Goal: Information Seeking & Learning: Learn about a topic

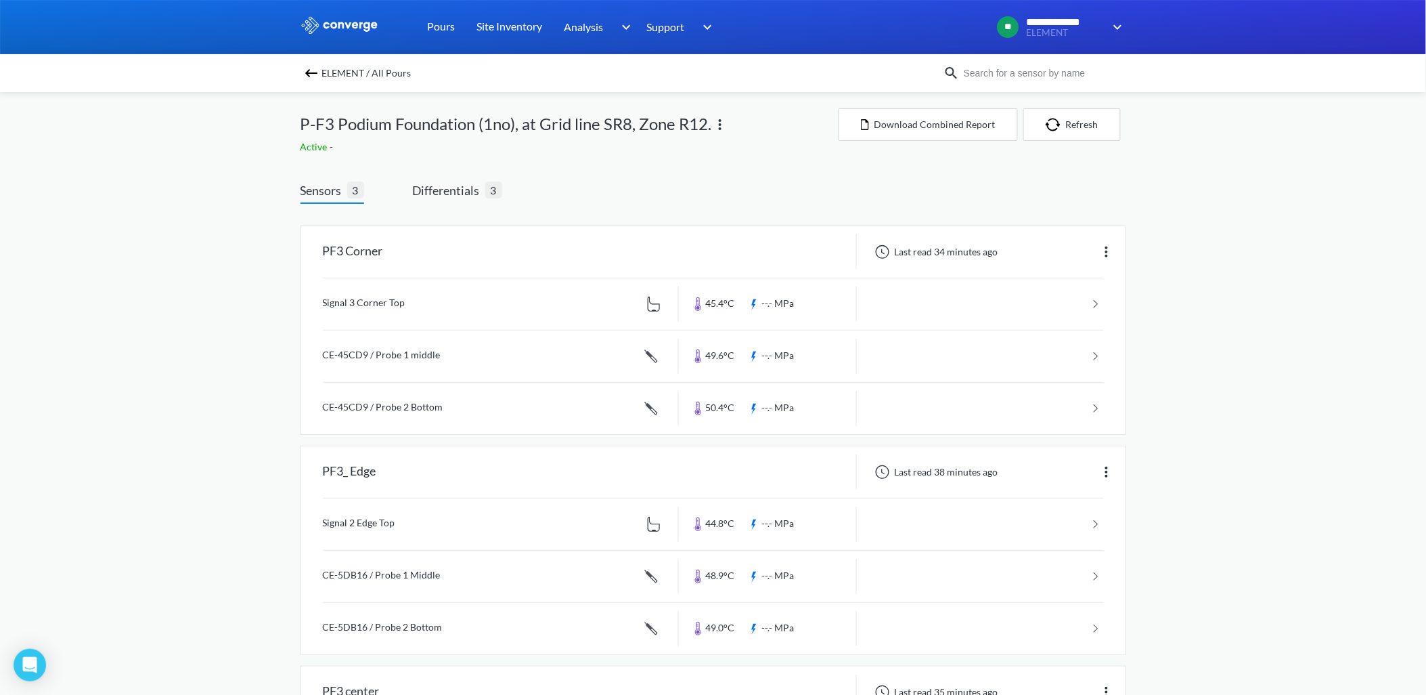
click at [320, 72] on img at bounding box center [311, 73] width 16 height 16
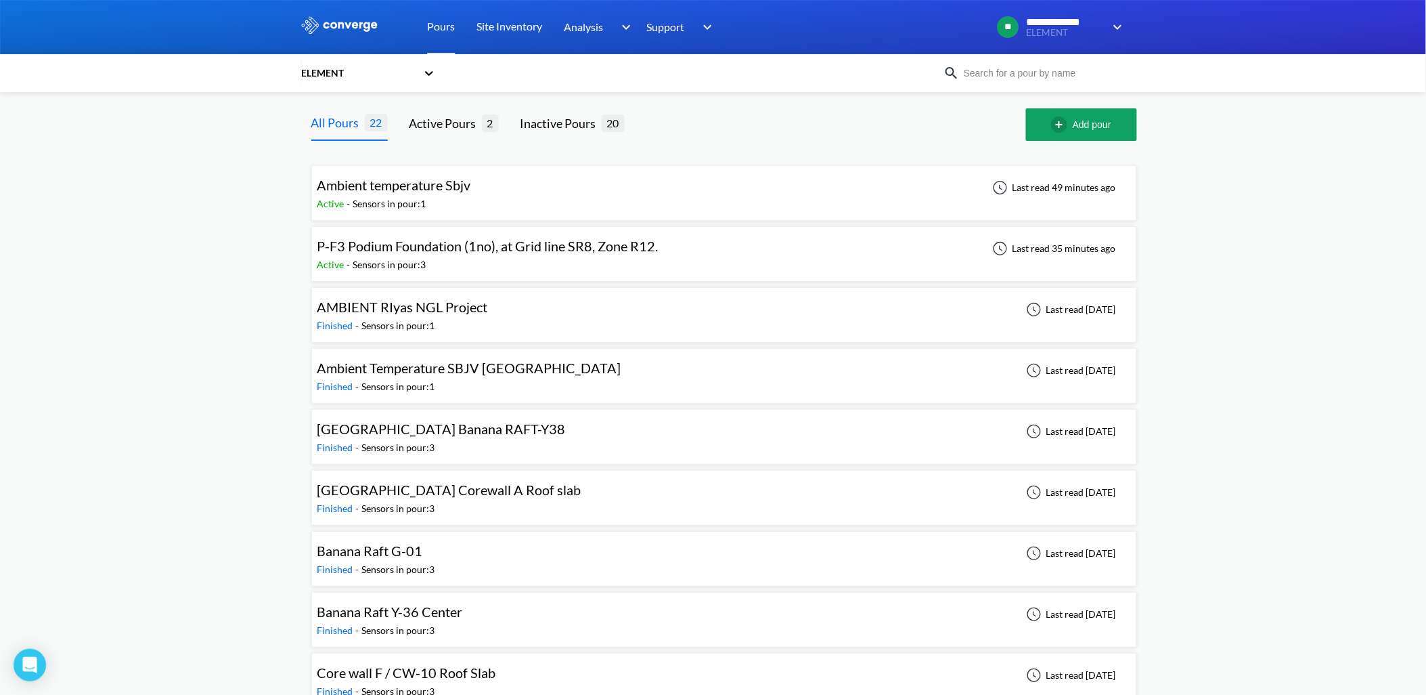
click at [489, 194] on div "Ambient temperature Sbjv Active - Sensors in pour: 1 Last read 49 minutes ago" at bounding box center [725, 192] width 814 height 43
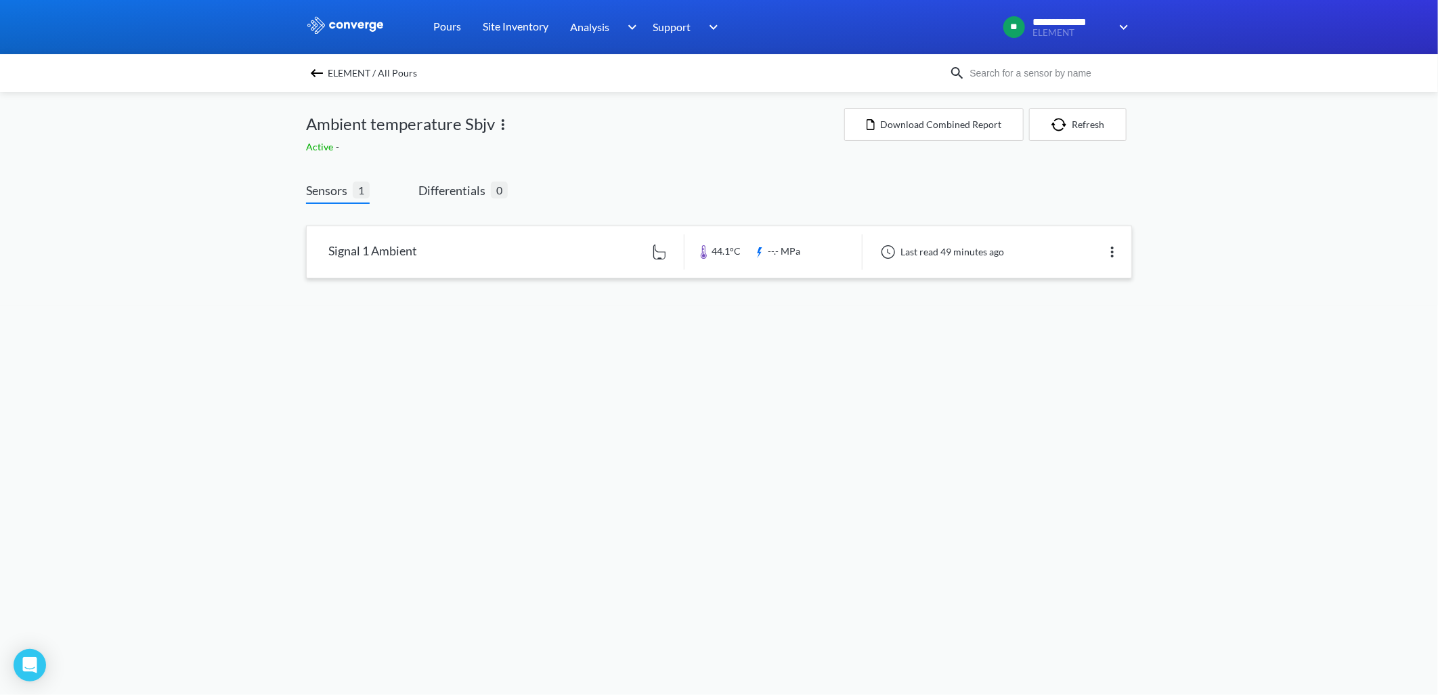
click at [402, 248] on link at bounding box center [719, 251] width 825 height 51
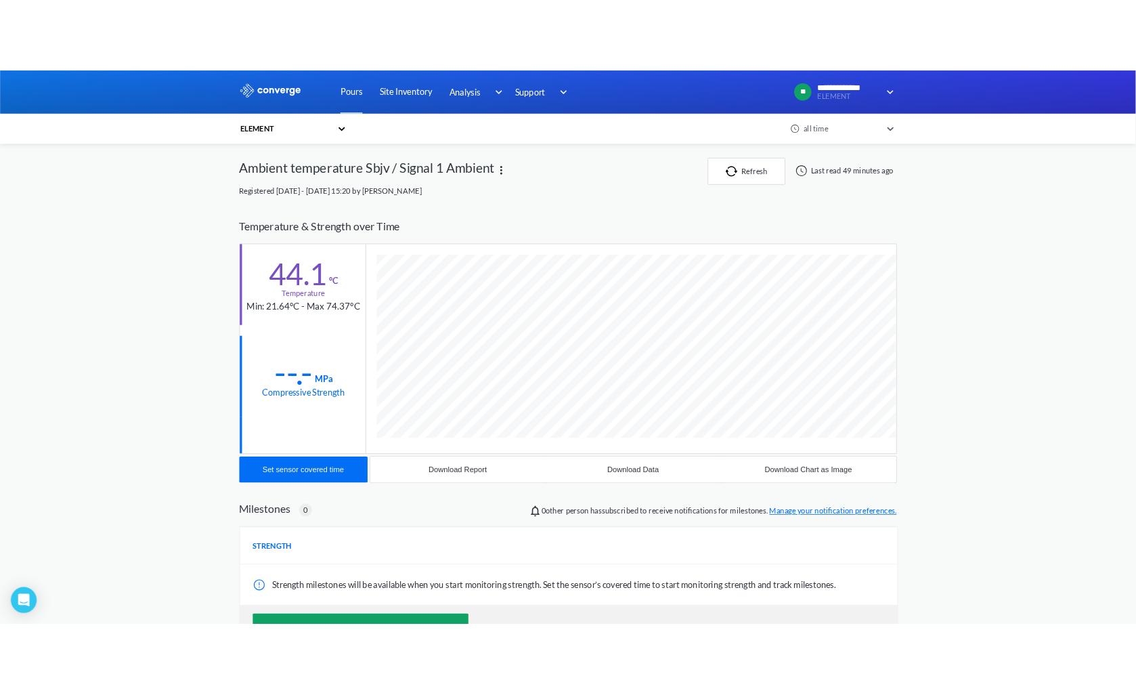
scroll to position [729, 826]
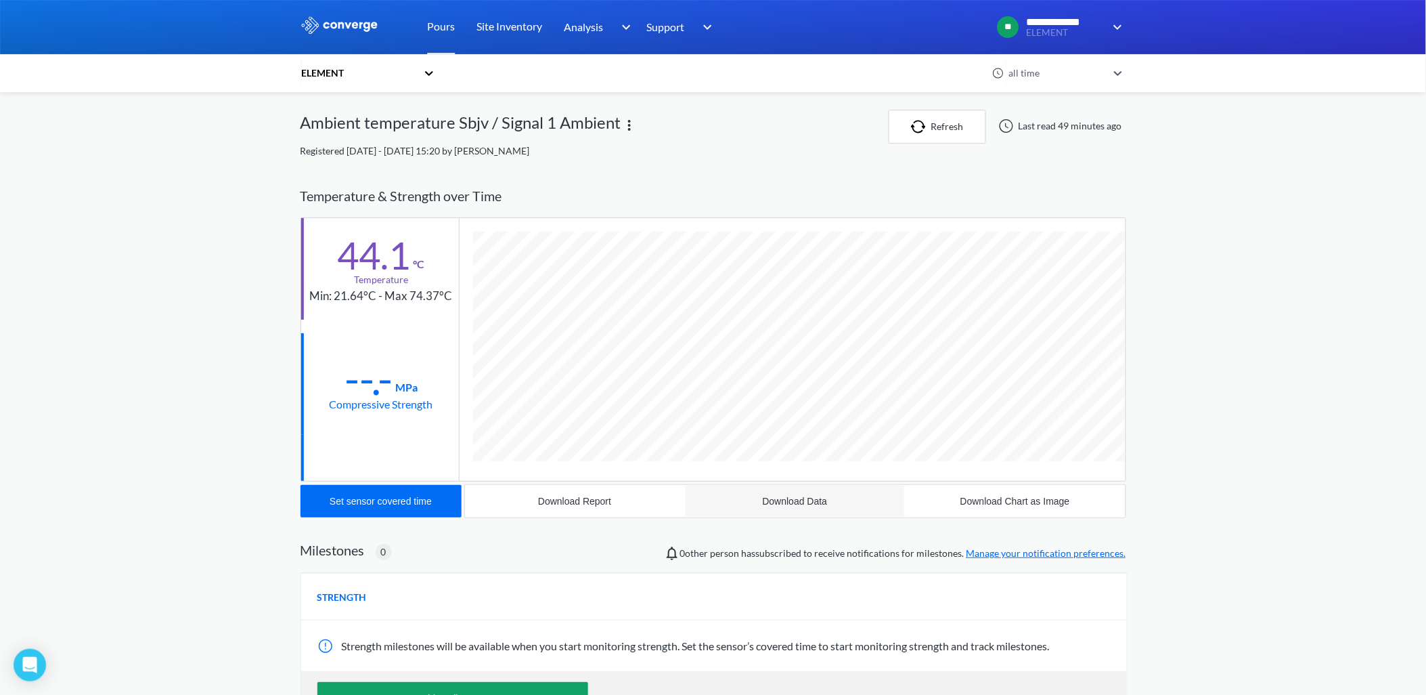
click at [814, 497] on div "Download Data" at bounding box center [795, 501] width 65 height 11
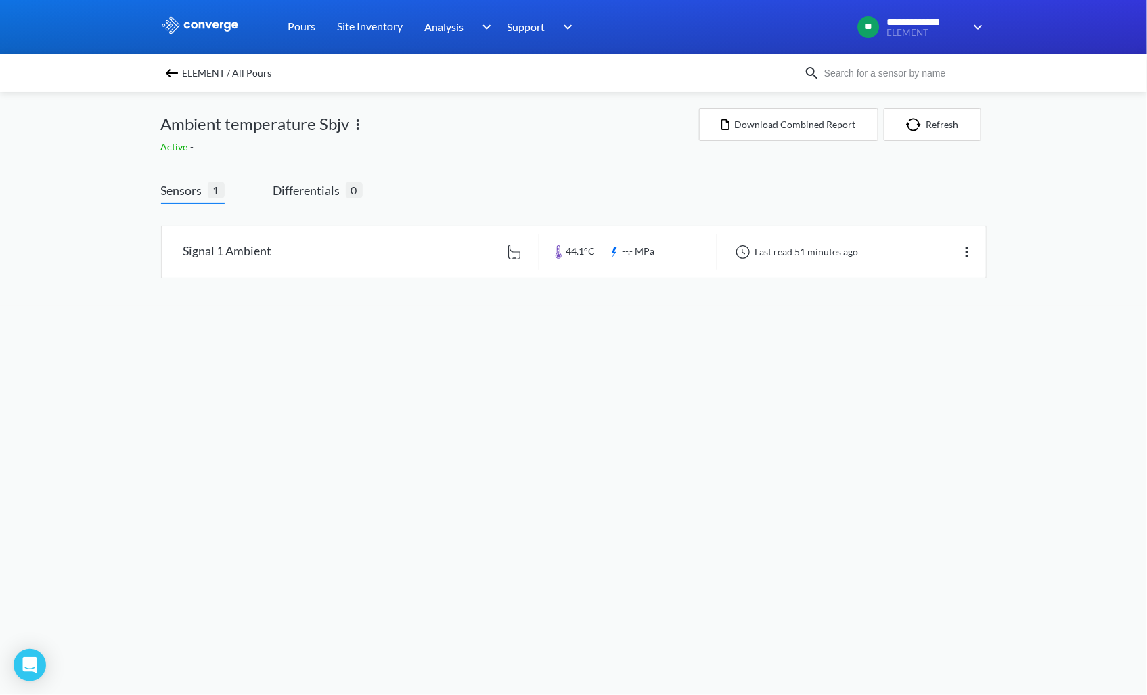
click at [171, 72] on img at bounding box center [172, 73] width 16 height 16
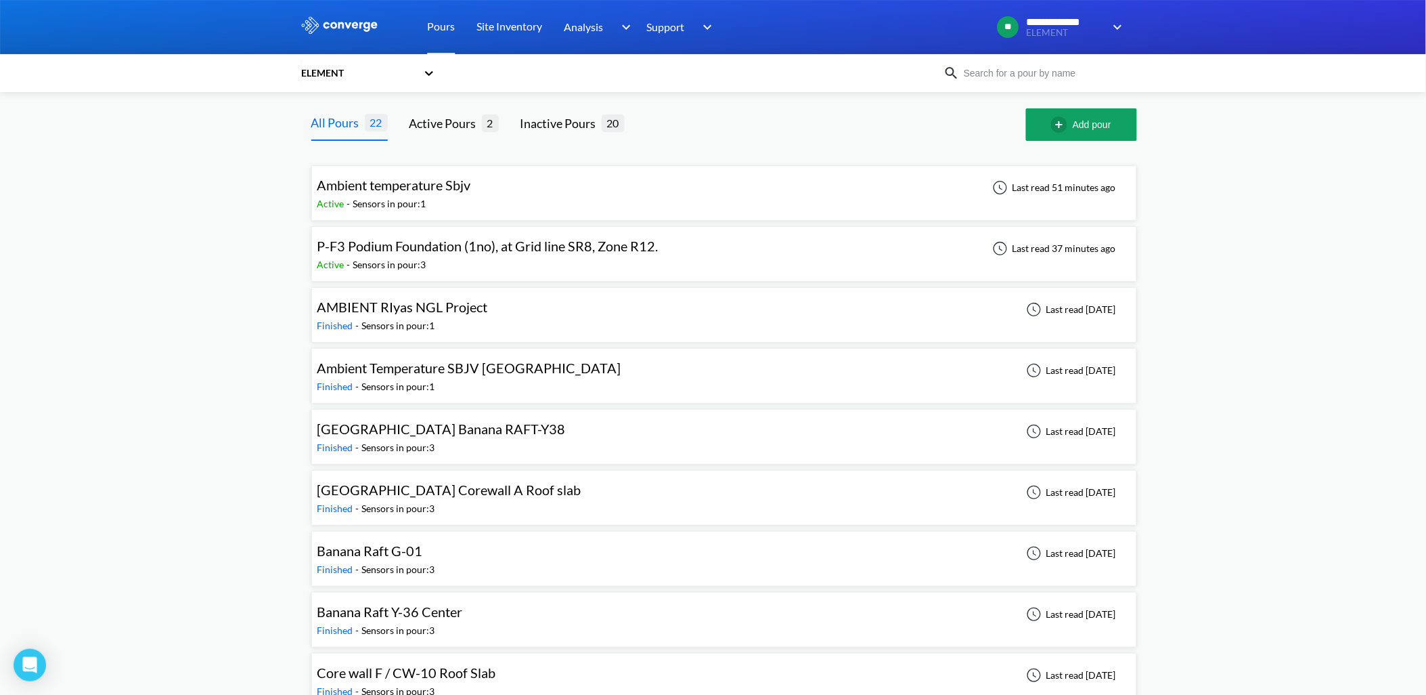
click at [523, 261] on div "Active - Sensors in pour: 3" at bounding box center [492, 264] width 348 height 15
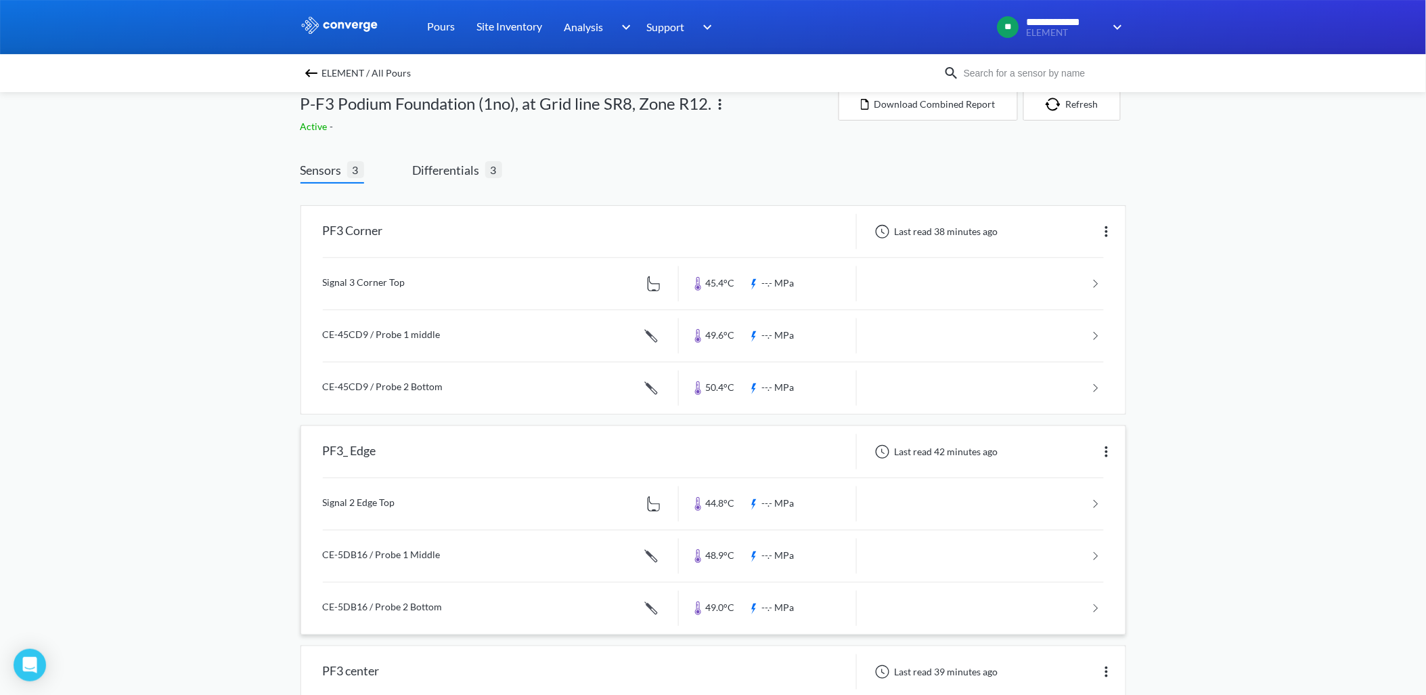
scroll to position [206, 0]
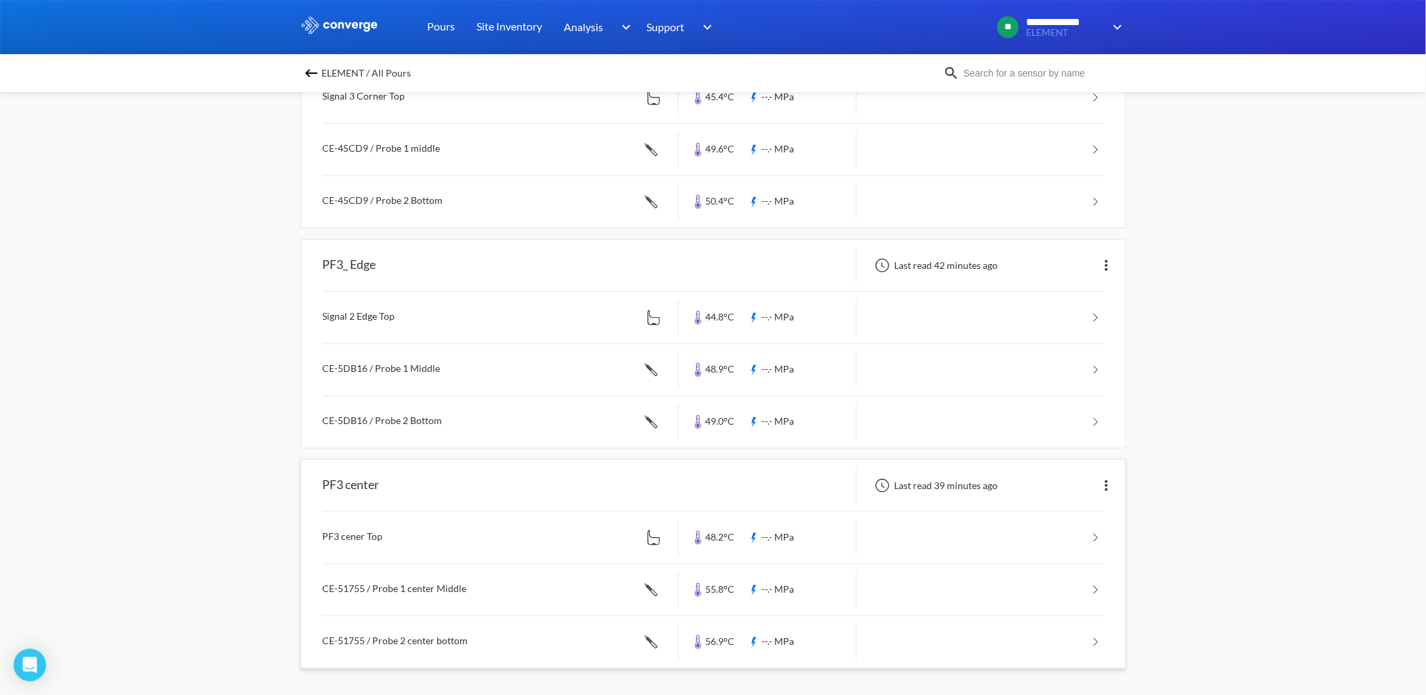
click at [454, 536] on link at bounding box center [713, 537] width 781 height 51
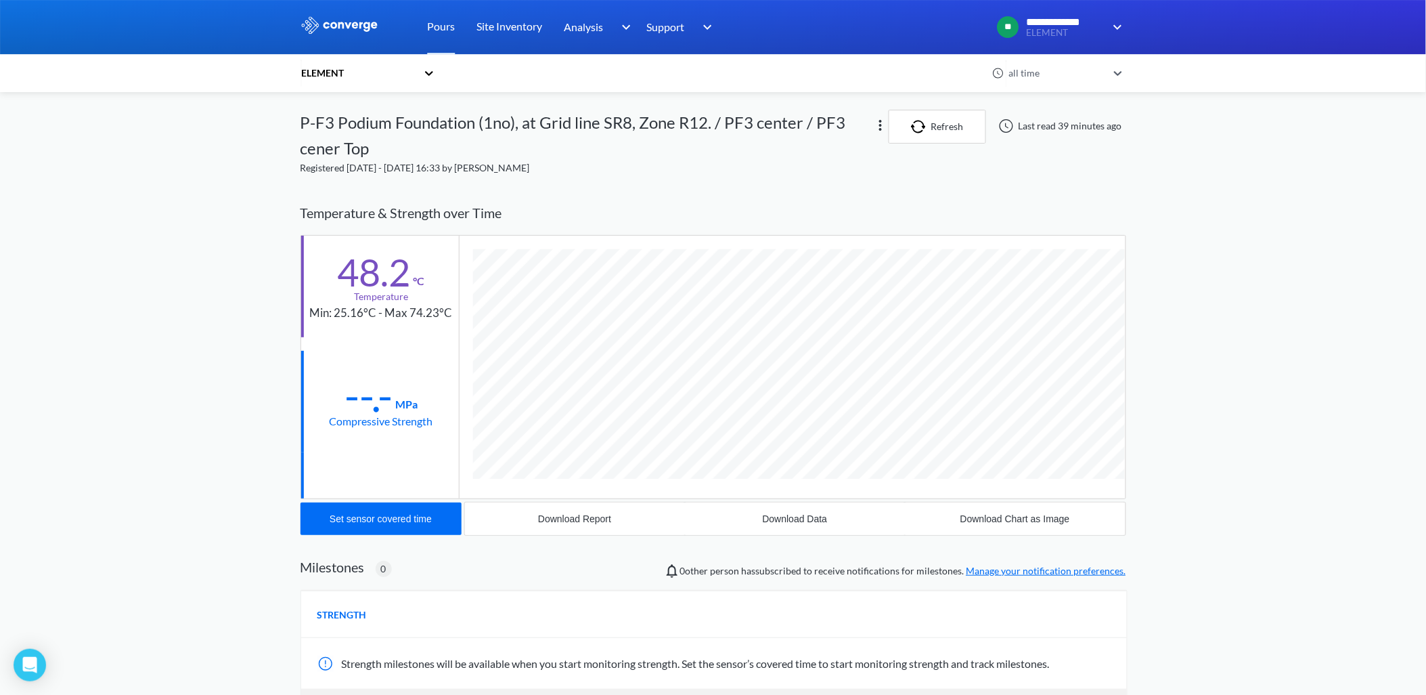
scroll to position [746, 826]
drag, startPoint x: 314, startPoint y: 311, endPoint x: 450, endPoint y: 303, distance: 135.7
click at [450, 303] on div "48.2 °C Temperature Min: 25.16°C - Max 74.23°C" at bounding box center [380, 287] width 158 height 102
copy div "Min: 25.16°C - Max 74.23°C"
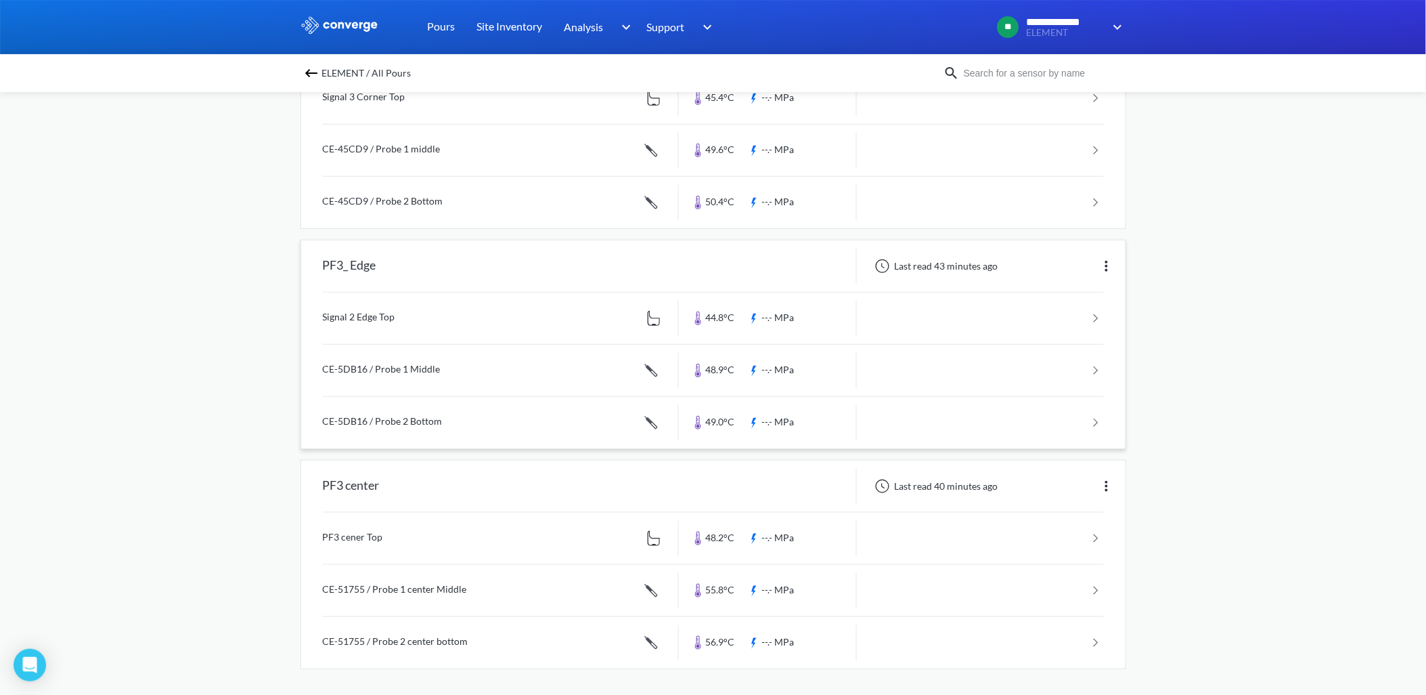
scroll to position [206, 0]
click at [484, 587] on link at bounding box center [713, 589] width 781 height 51
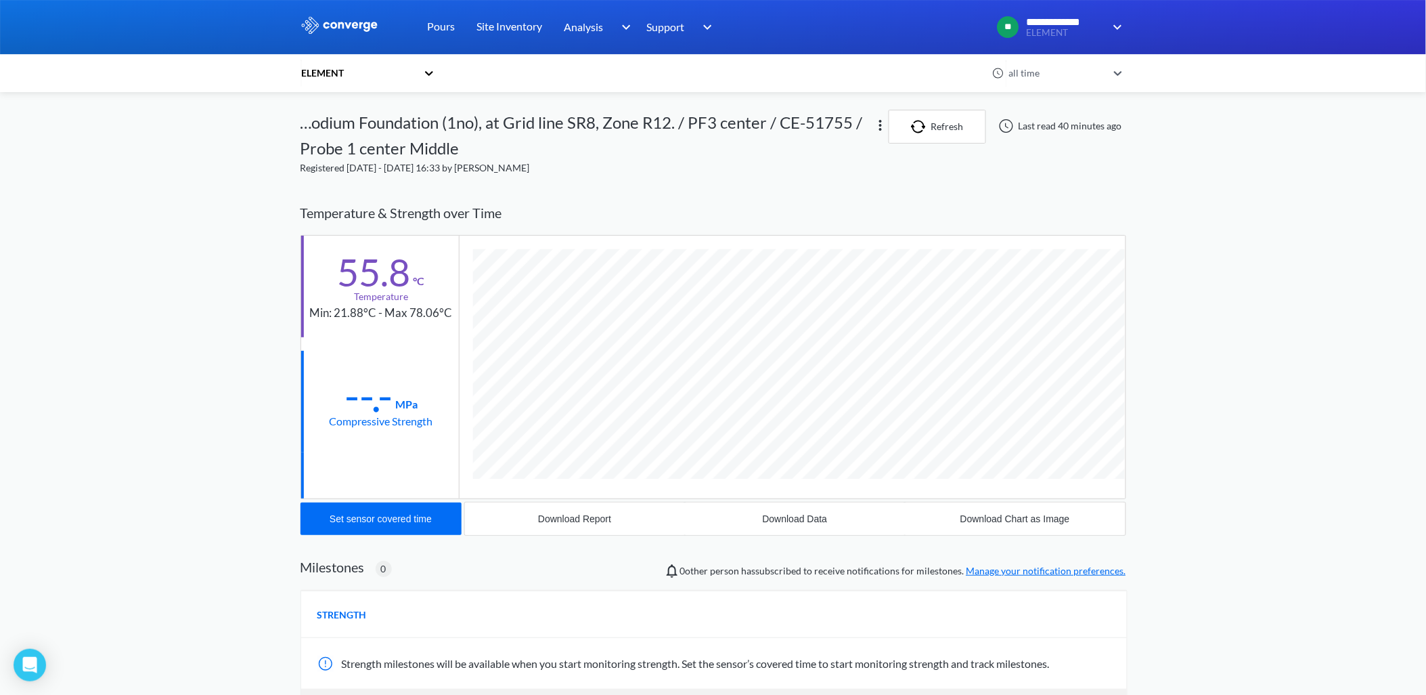
scroll to position [772, 826]
drag, startPoint x: 313, startPoint y: 312, endPoint x: 452, endPoint y: 301, distance: 139.9
click at [452, 301] on div "55.8 °C Temperature Min: 21.88°C - Max 78.06°C" at bounding box center [380, 287] width 158 height 102
copy div "Min: 21.88°C - Max 78.06°C"
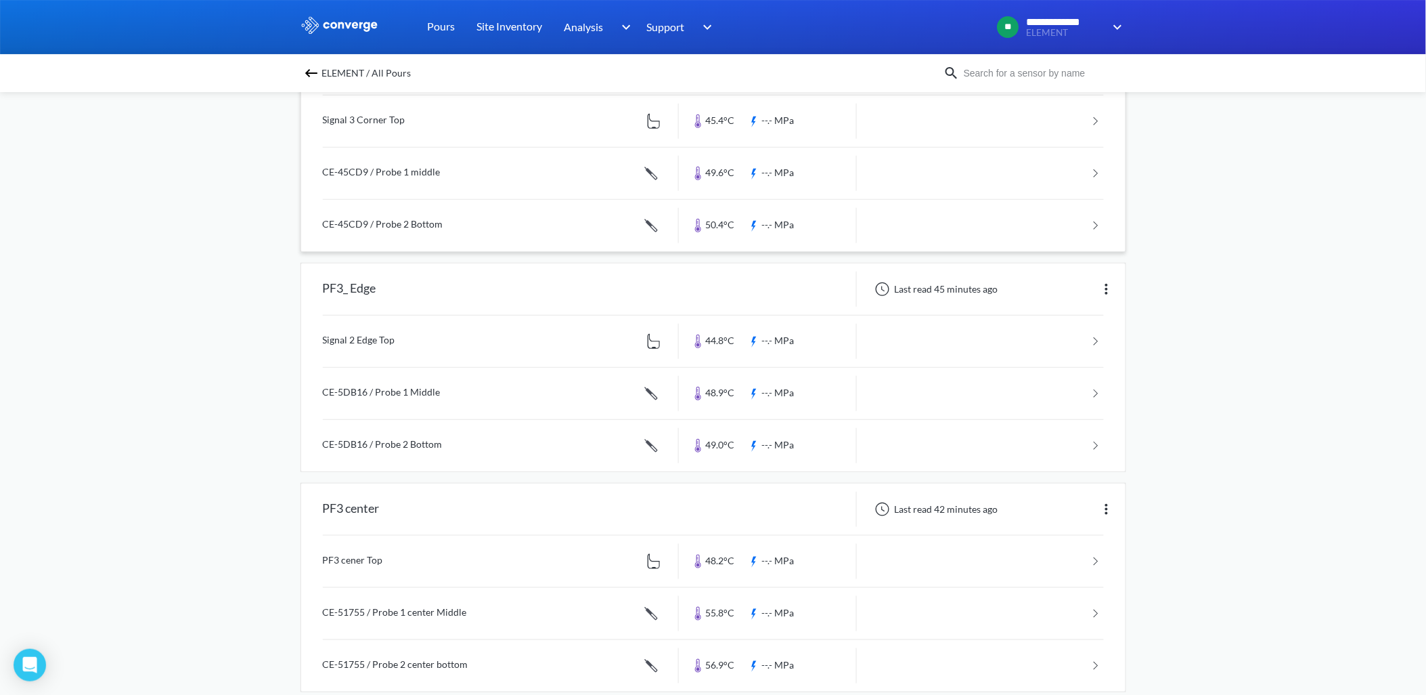
scroll to position [206, 0]
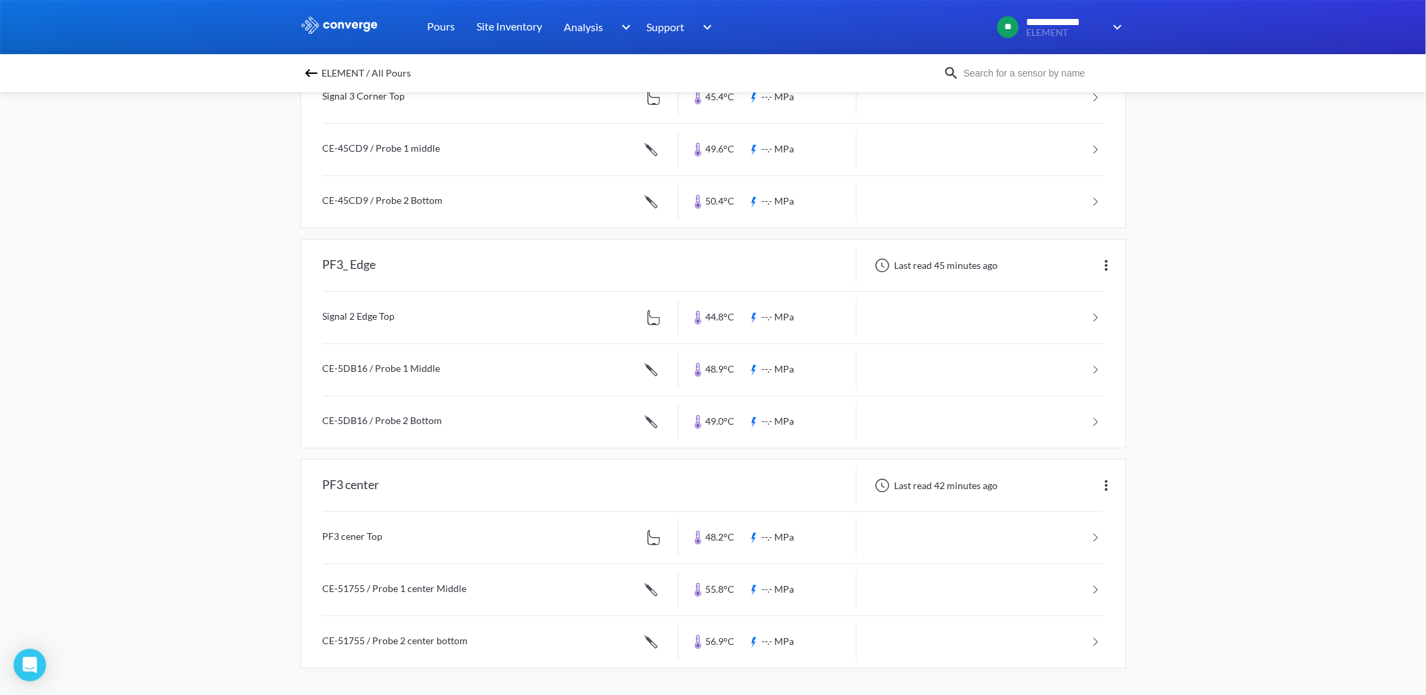
click at [492, 642] on link at bounding box center [713, 641] width 781 height 51
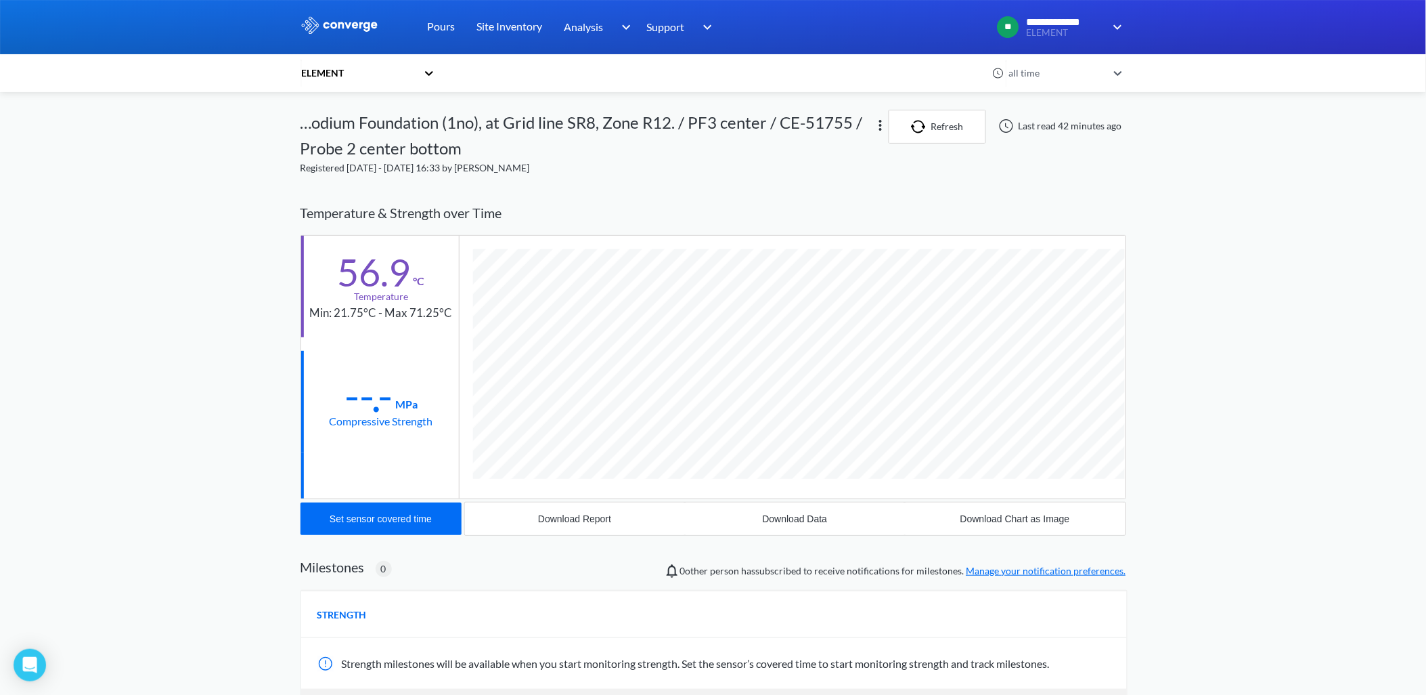
scroll to position [772, 826]
drag, startPoint x: 312, startPoint y: 310, endPoint x: 459, endPoint y: 312, distance: 146.9
click at [459, 312] on div "56.9 °C Temperature Min: 21.75°C - Max 71.25°C --.- MPa Compressive Strength" at bounding box center [714, 367] width 826 height 264
drag, startPoint x: 459, startPoint y: 312, endPoint x: 410, endPoint y: 338, distance: 55.4
click at [410, 338] on div "56.9 °C Temperature Min: 21.75°C - Max 71.25°C --.- MPa Compressive Strength" at bounding box center [380, 367] width 158 height 263
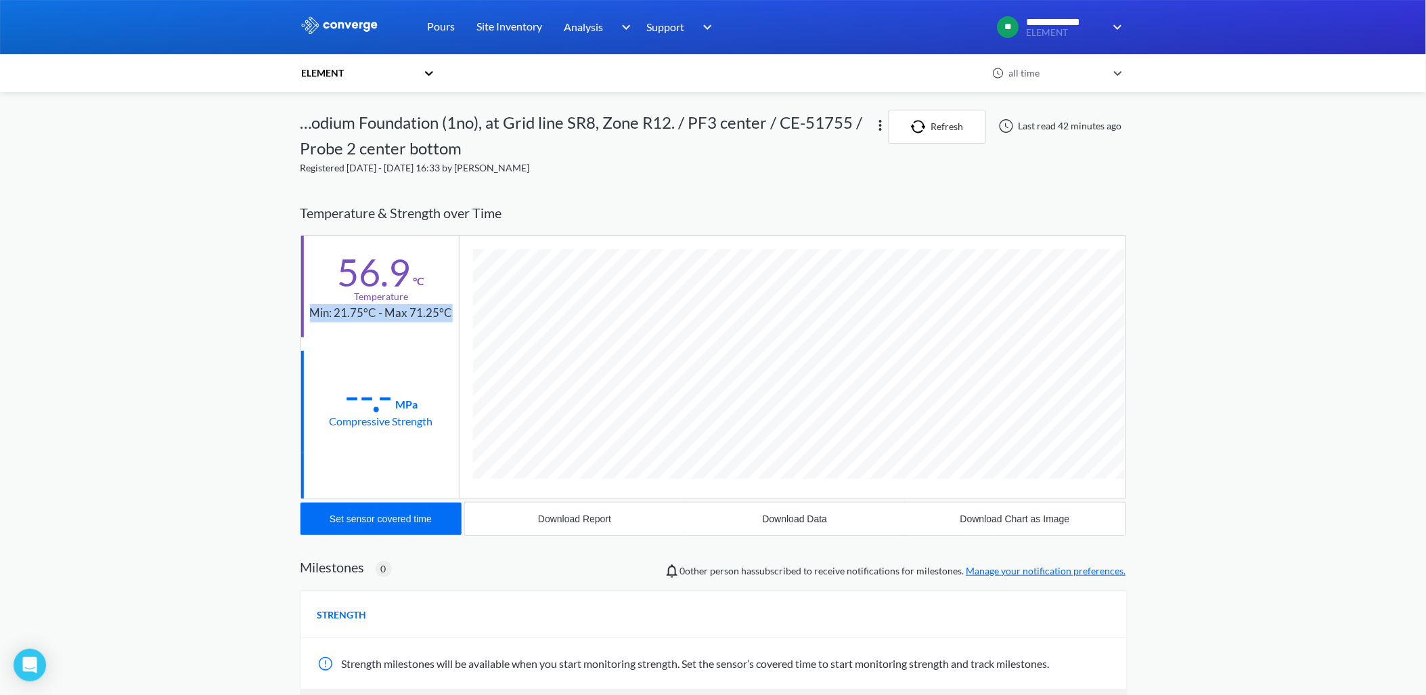
drag, startPoint x: 313, startPoint y: 311, endPoint x: 457, endPoint y: 309, distance: 144.2
click at [457, 309] on div "56.9 °C Temperature Min: 21.75°C - Max 71.25°C" at bounding box center [380, 287] width 158 height 102
copy div "Min: 21.75°C - Max 71.25°C"
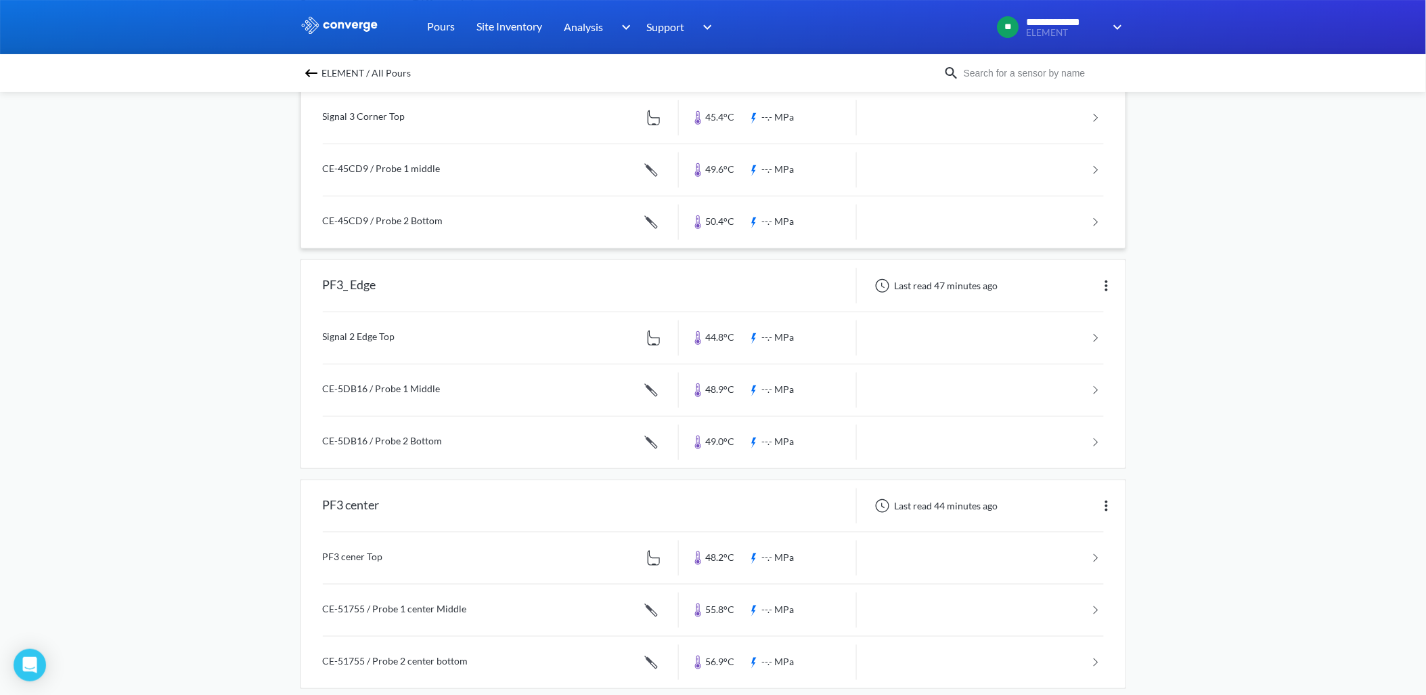
scroll to position [206, 0]
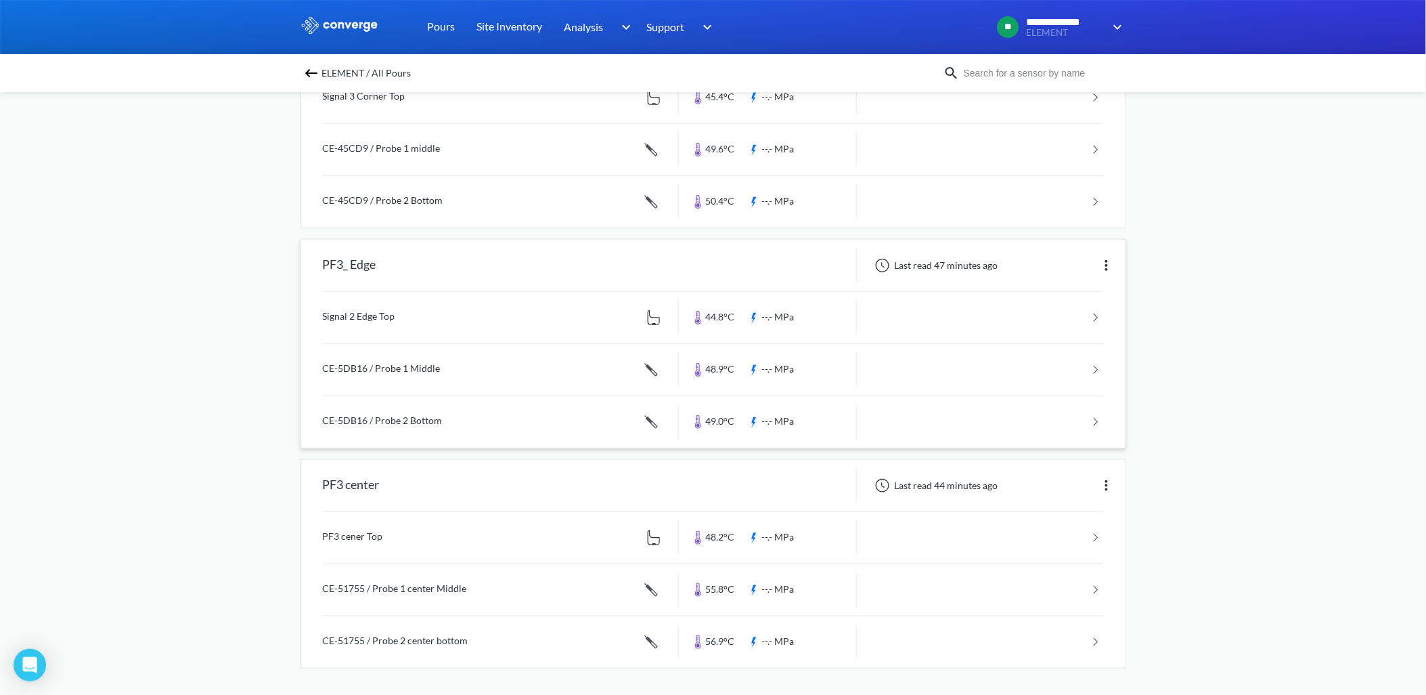
click at [493, 322] on link at bounding box center [713, 317] width 781 height 51
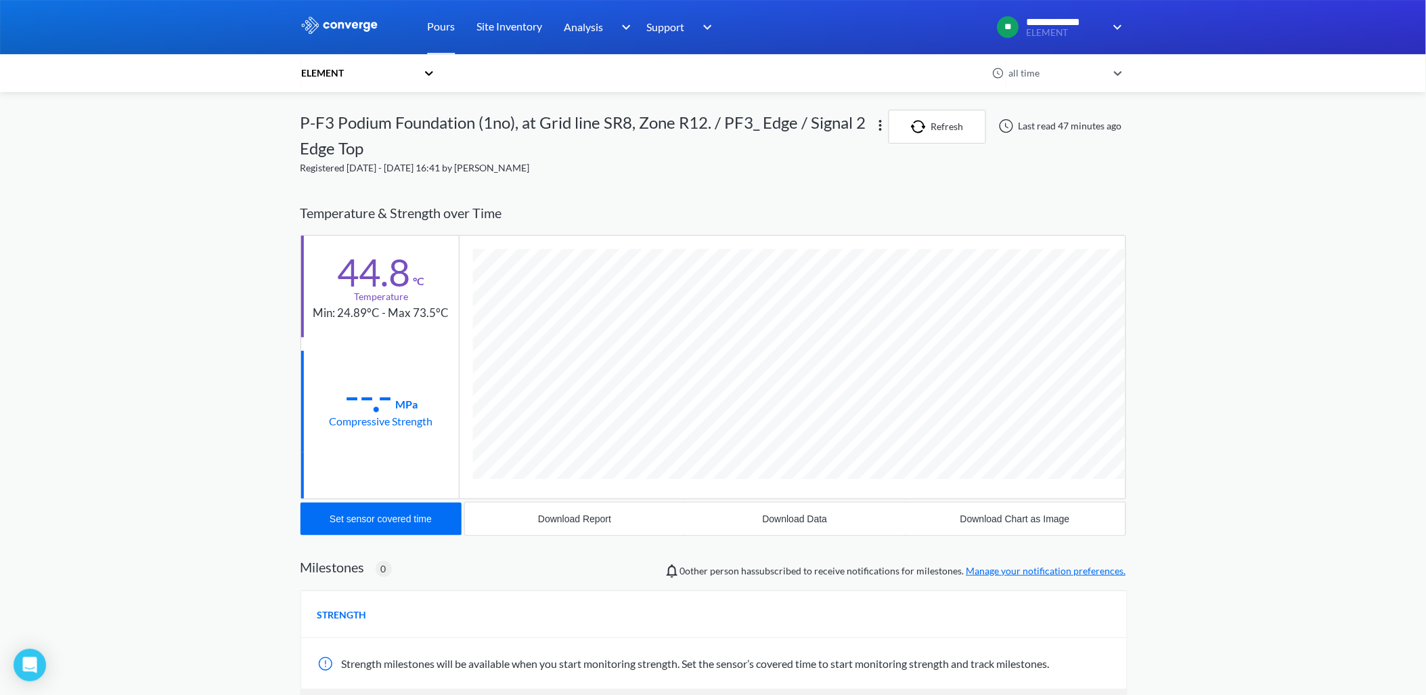
scroll to position [746, 826]
drag, startPoint x: 316, startPoint y: 313, endPoint x: 445, endPoint y: 313, distance: 129.3
click at [445, 313] on div "Min: 24.89°C - Max 73.5°C" at bounding box center [381, 313] width 136 height 18
copy div "Min: 24.89°C - Max 73.5°C"
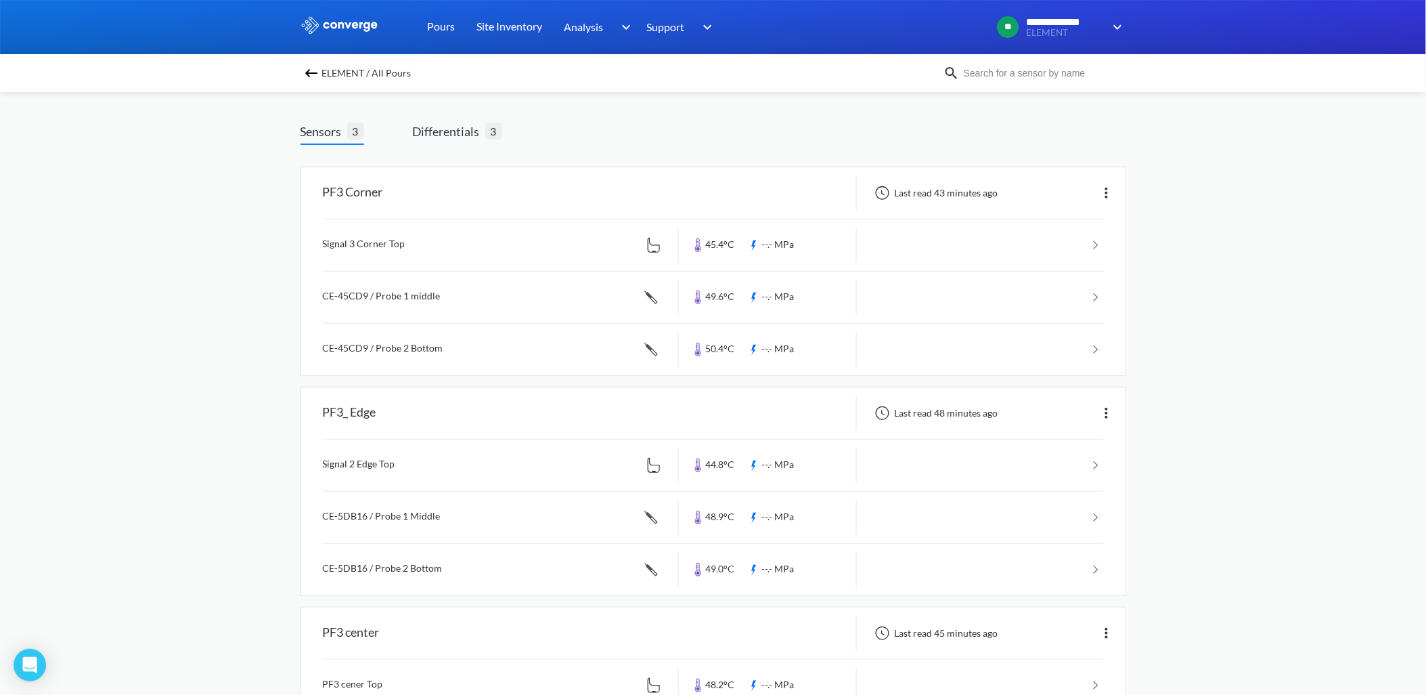
scroll to position [150, 0]
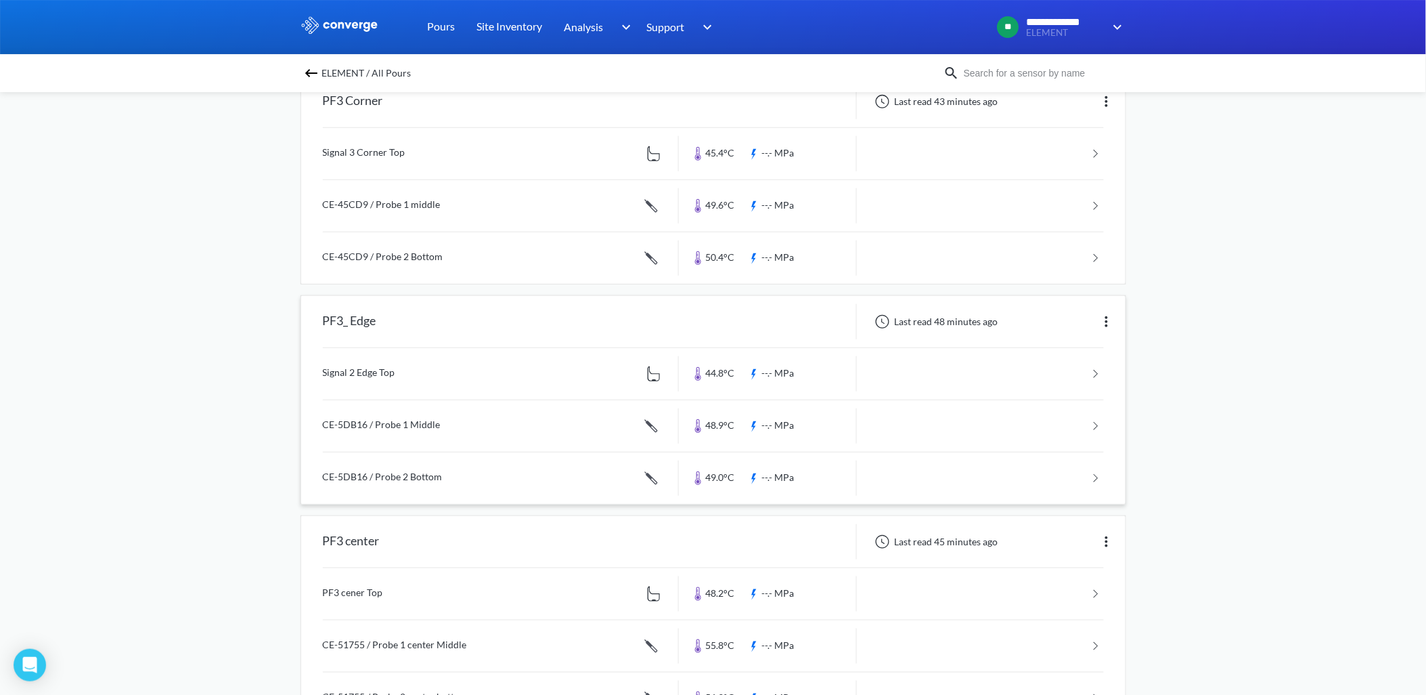
click at [442, 424] on link at bounding box center [713, 425] width 781 height 51
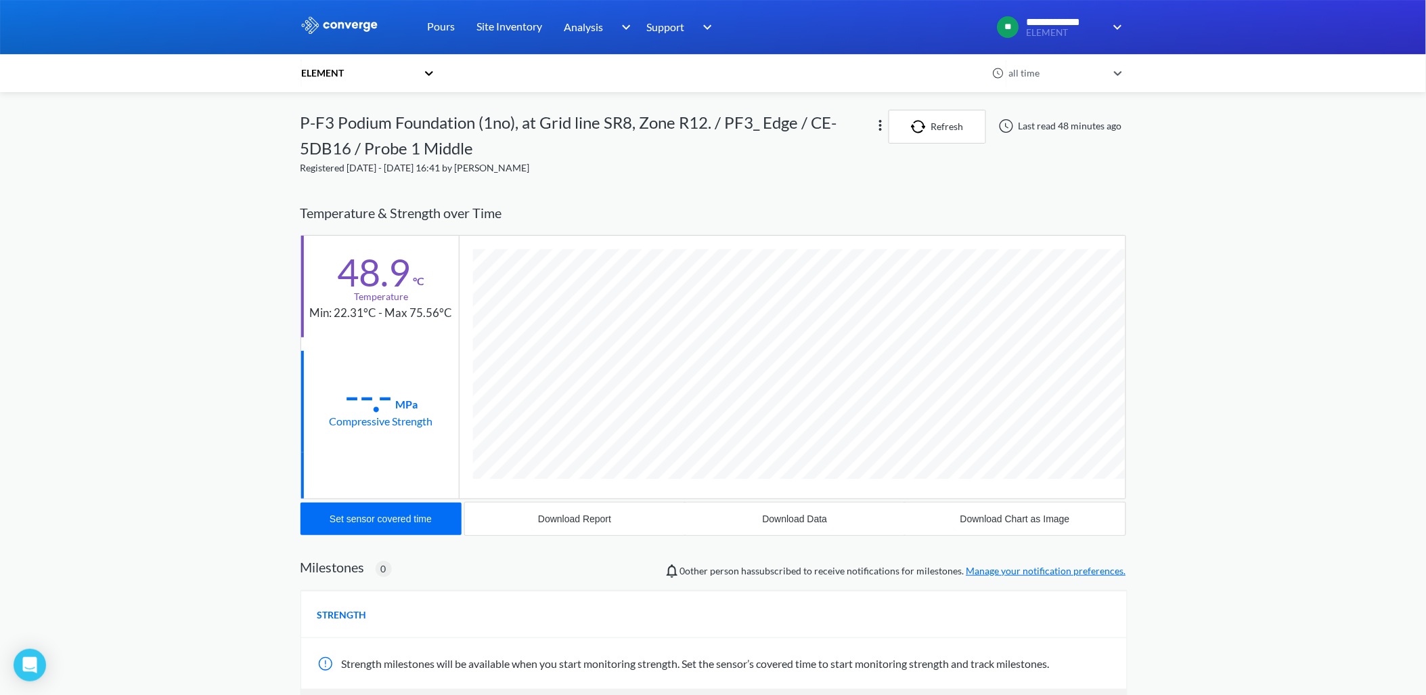
scroll to position [772, 826]
drag, startPoint x: 313, startPoint y: 313, endPoint x: 454, endPoint y: 317, distance: 141.5
click at [454, 317] on div "48.9 °C Temperature Min: 22.31°C - Max 75.56°C" at bounding box center [380, 287] width 158 height 102
copy div "Min: 22.31°C - Max 75.56°C"
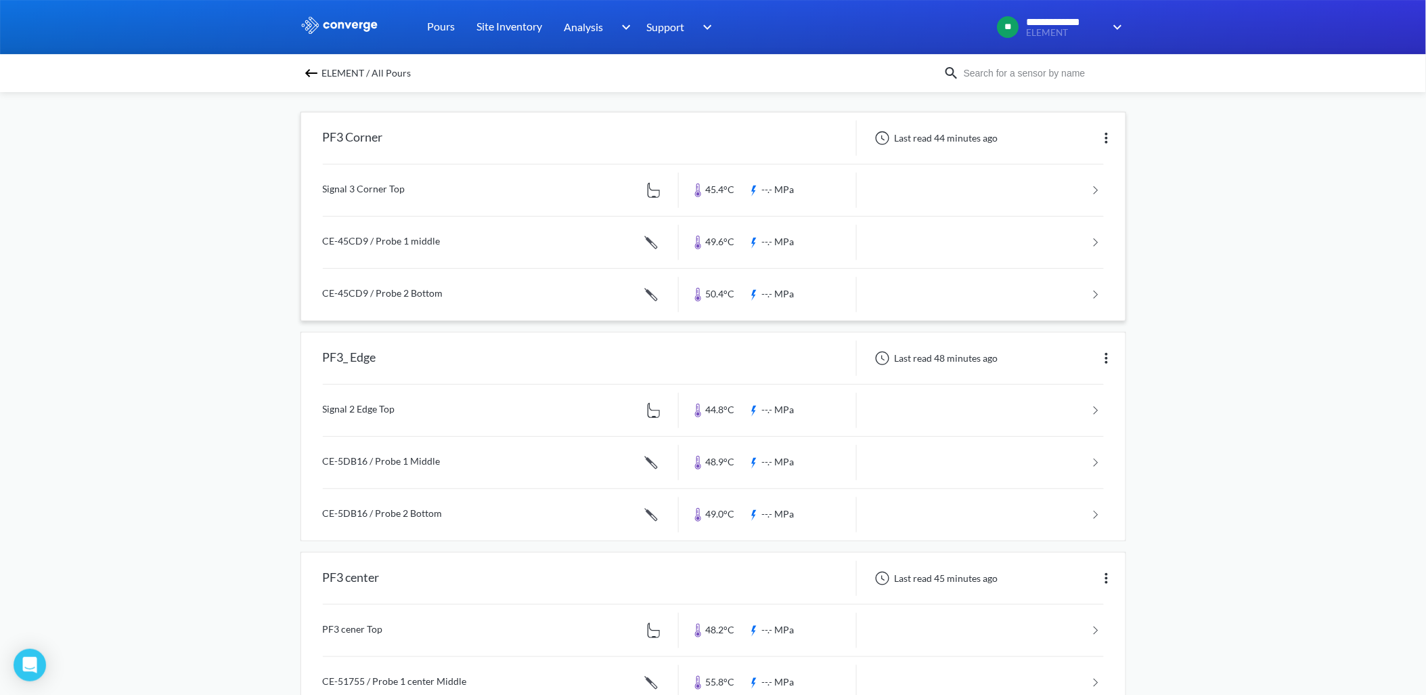
scroll to position [150, 0]
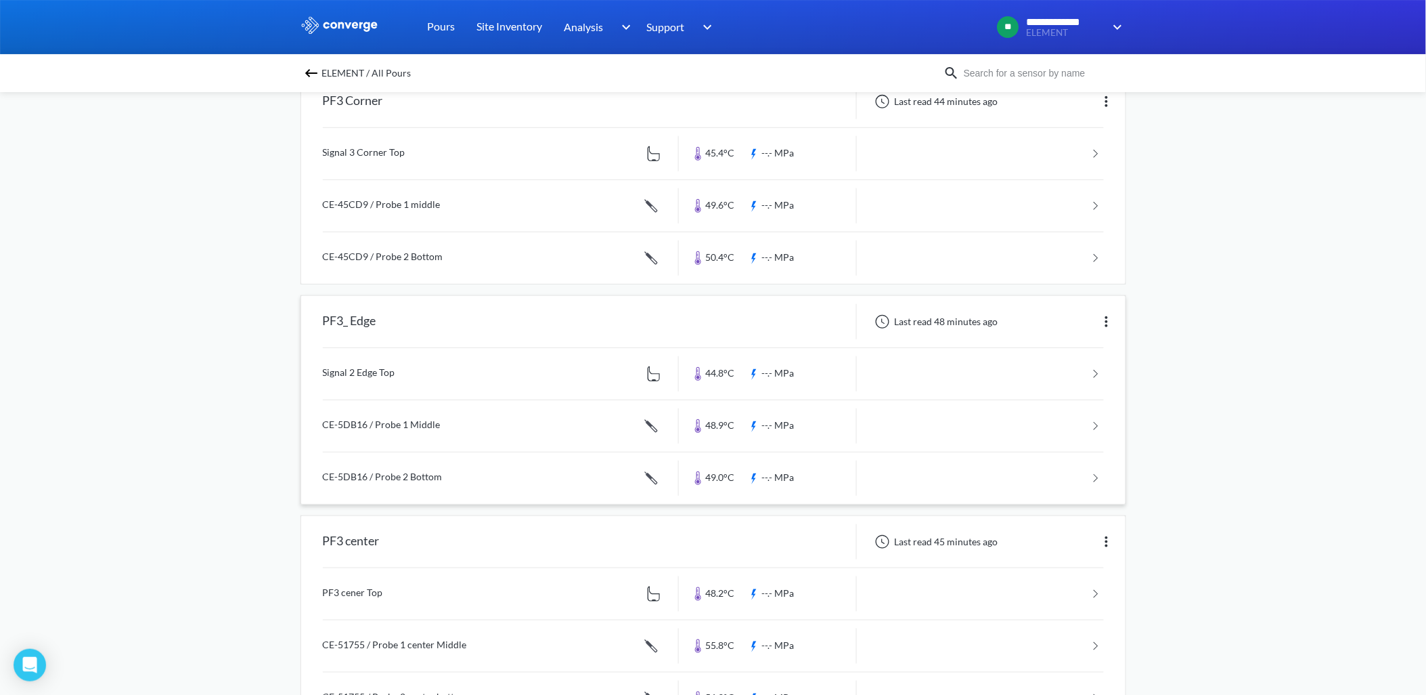
click at [463, 481] on link at bounding box center [713, 477] width 781 height 51
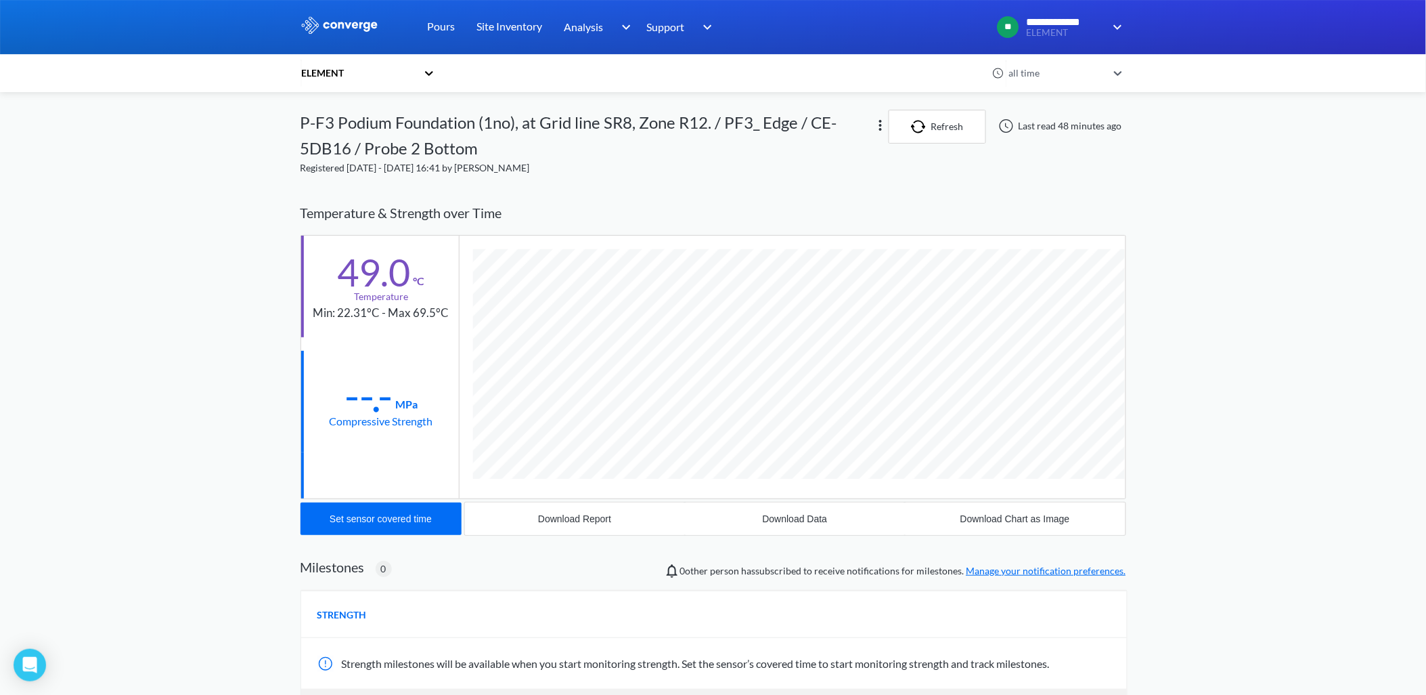
scroll to position [772, 826]
drag, startPoint x: 314, startPoint y: 313, endPoint x: 450, endPoint y: 313, distance: 136.1
click at [450, 313] on div "49.0 °C Temperature Min: 22.31°C - Max 69.5°C" at bounding box center [380, 287] width 158 height 102
copy div "Min: 22.31°C - Max 69.5°C"
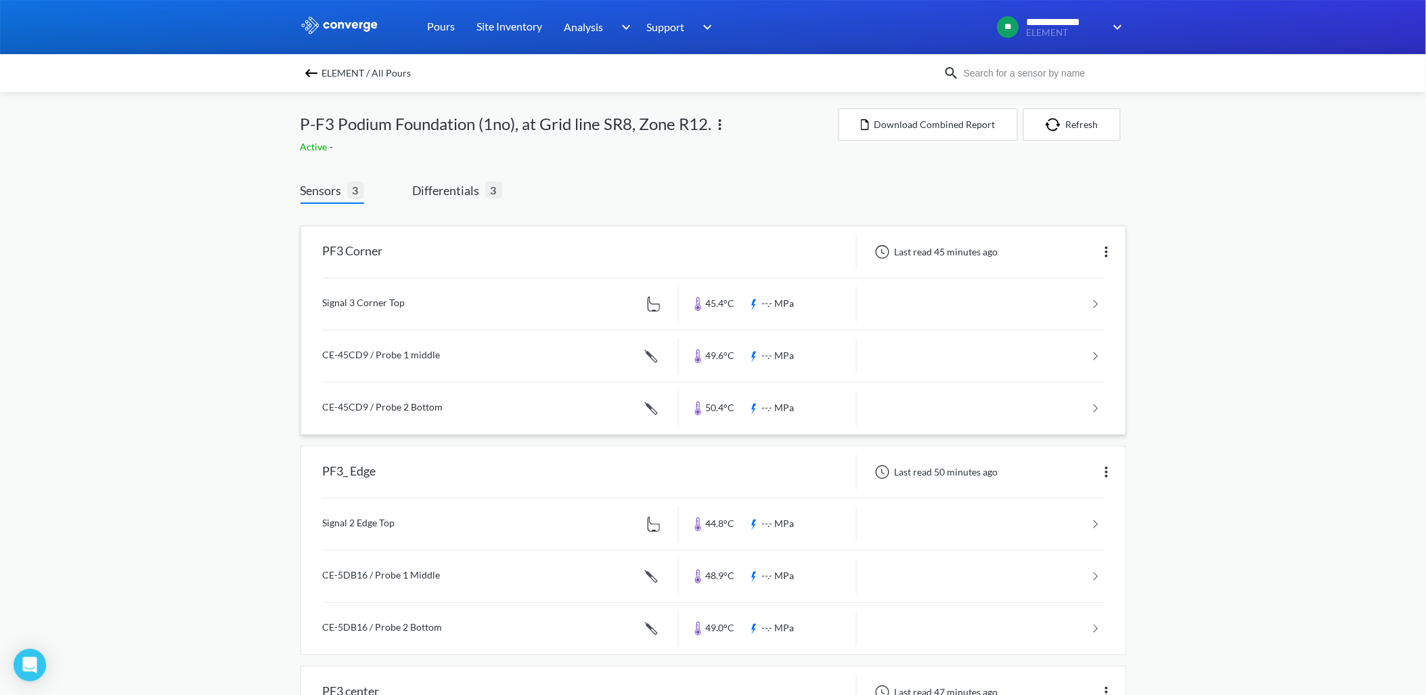
scroll to position [75, 0]
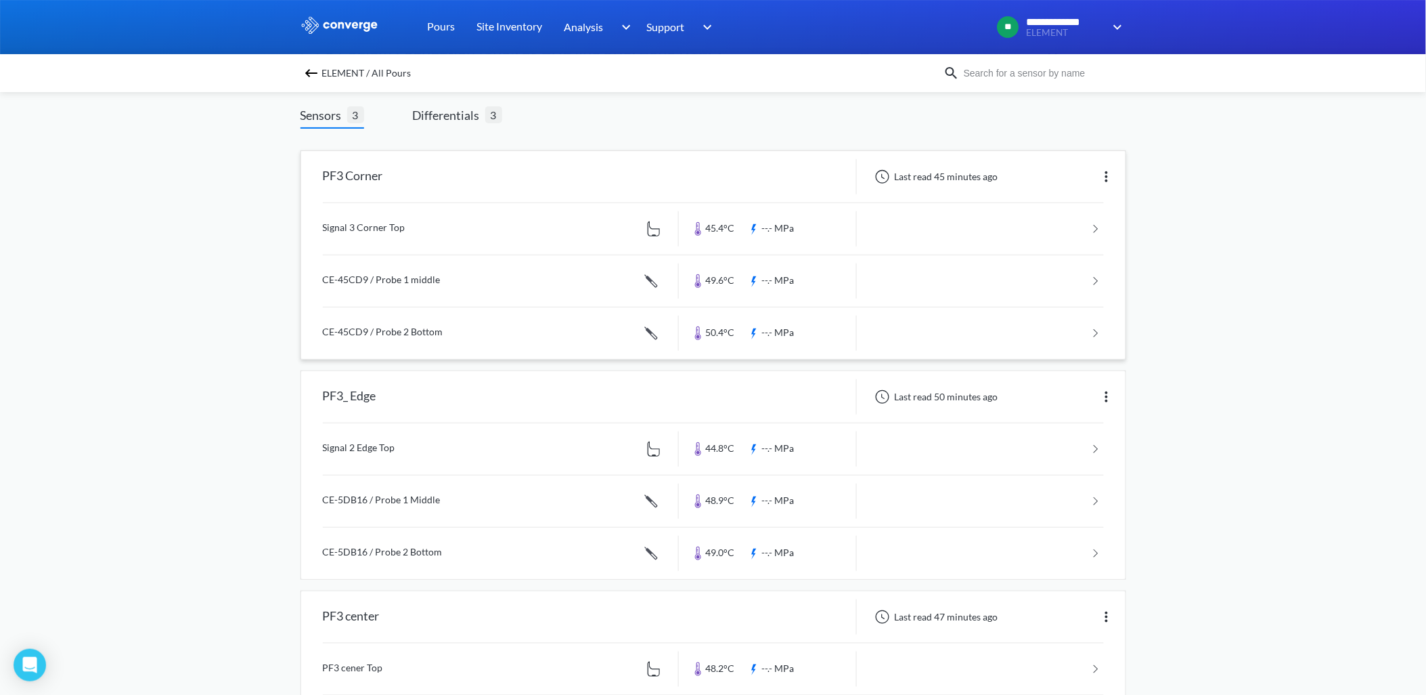
click at [445, 218] on link at bounding box center [713, 228] width 781 height 51
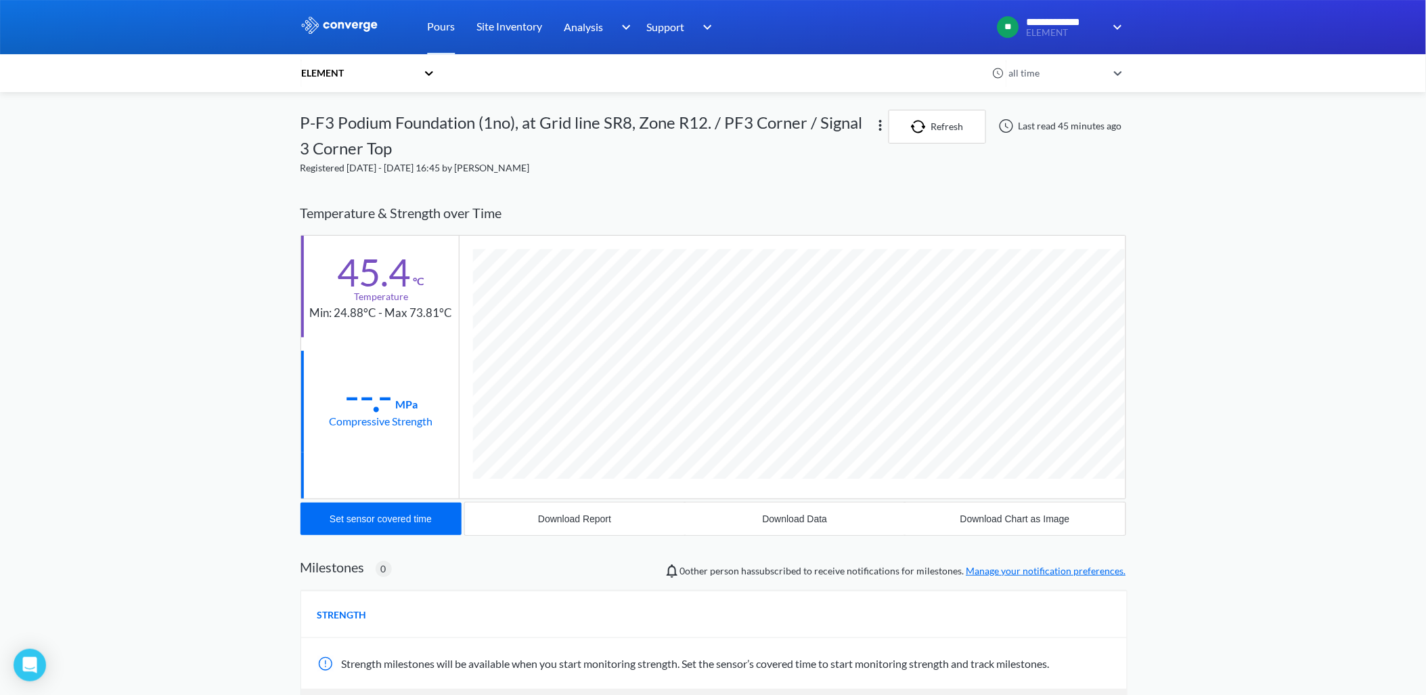
scroll to position [746, 826]
drag, startPoint x: 312, startPoint y: 311, endPoint x: 451, endPoint y: 311, distance: 138.8
click at [451, 311] on div "45.4 °C Temperature Min: 24.88°C - Max 73.81°C" at bounding box center [380, 287] width 158 height 102
copy div "Min: 24.88°C - Max 73.81°C"
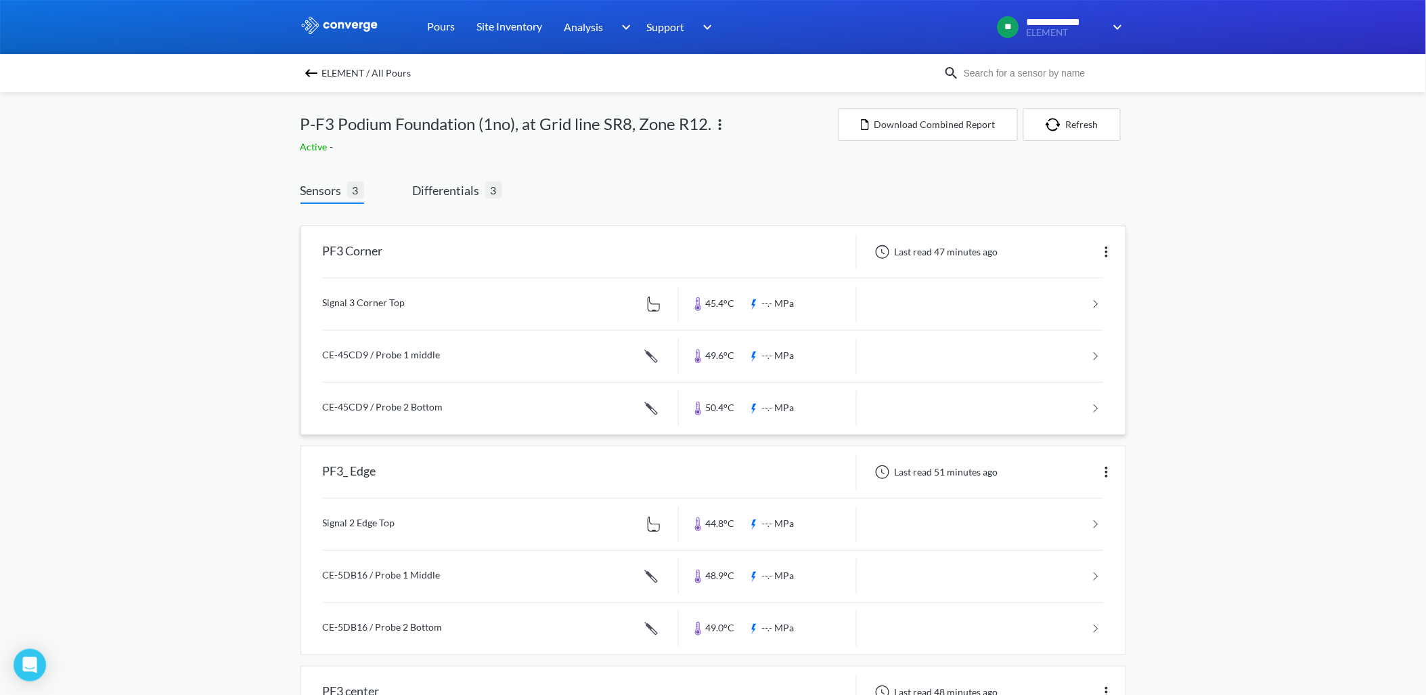
click at [464, 355] on link at bounding box center [713, 355] width 781 height 51
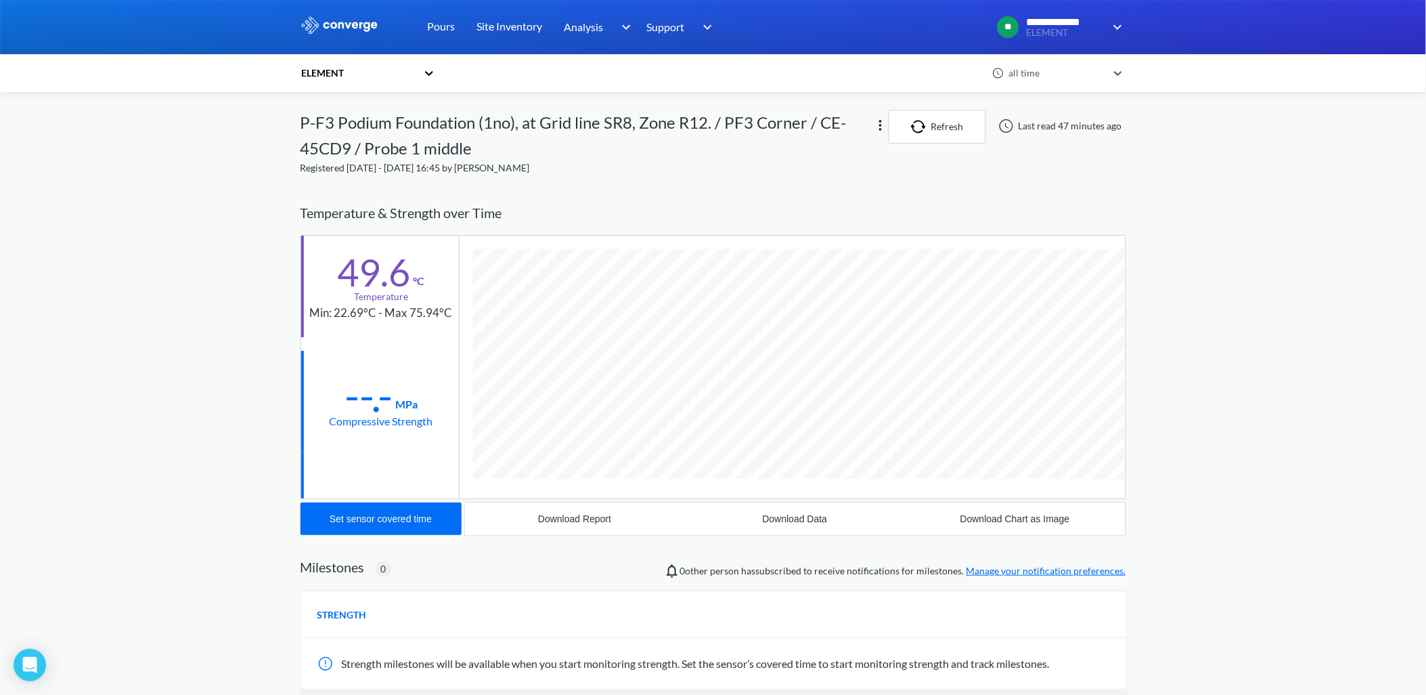
scroll to position [772, 826]
drag, startPoint x: 313, startPoint y: 311, endPoint x: 449, endPoint y: 309, distance: 136.1
click at [449, 309] on div "Min: 22.69°C - Max 75.94°C" at bounding box center [381, 313] width 143 height 18
copy div "Min: 22.69°C - Max 75.94°C"
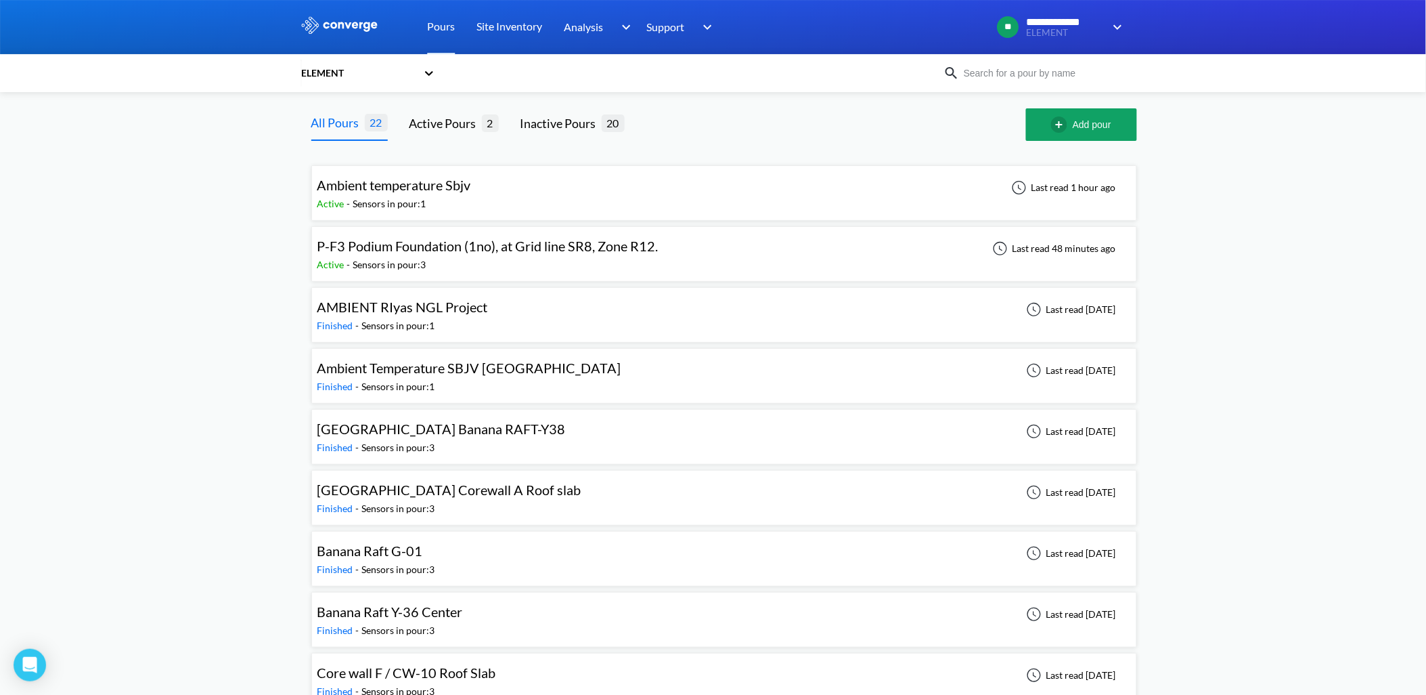
click at [528, 255] on div "P-F3 Podium Foundation (1no), at Grid line SR8, Zone R12." at bounding box center [488, 246] width 341 height 21
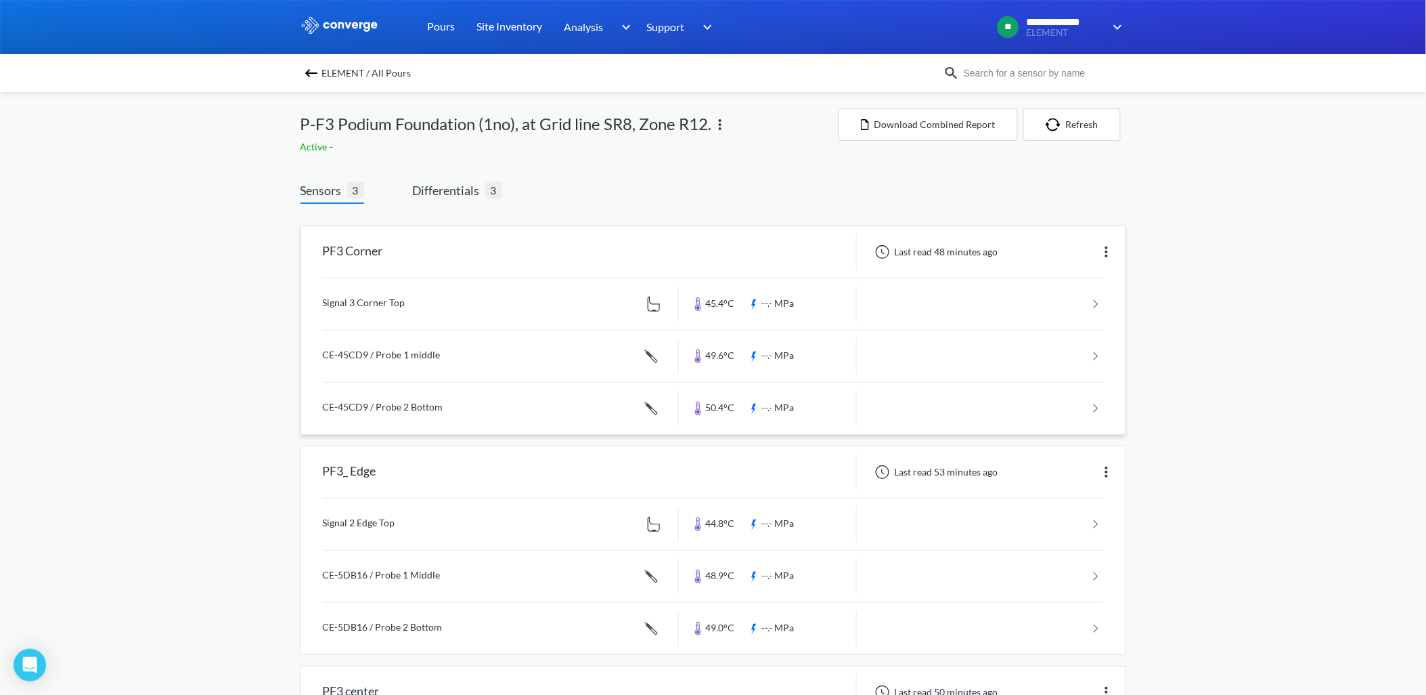
click at [448, 399] on link at bounding box center [713, 407] width 781 height 51
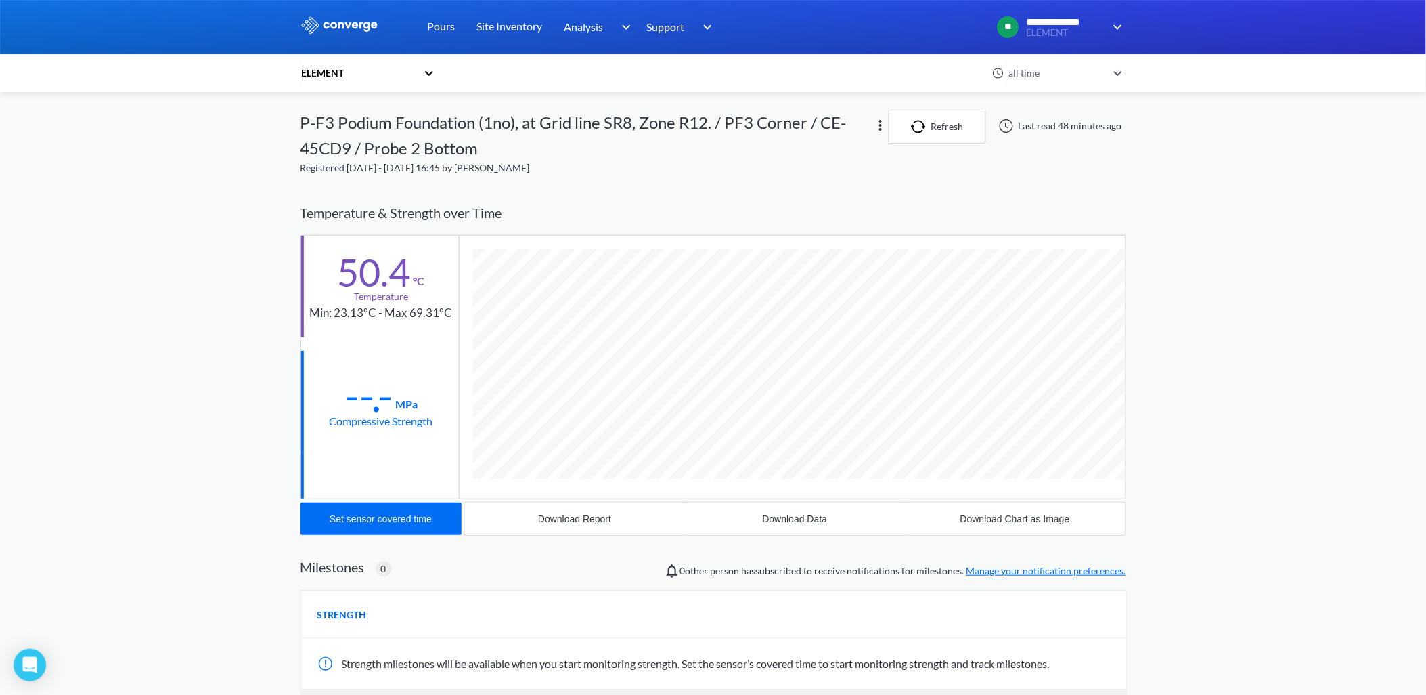
scroll to position [772, 826]
drag, startPoint x: 311, startPoint y: 314, endPoint x: 452, endPoint y: 315, distance: 140.8
click at [452, 315] on div "50.4 °C Temperature Min: 23.13°C - Max 69.31°C" at bounding box center [380, 287] width 158 height 102
copy div "Min: 23.13°C - Max 69.31°C"
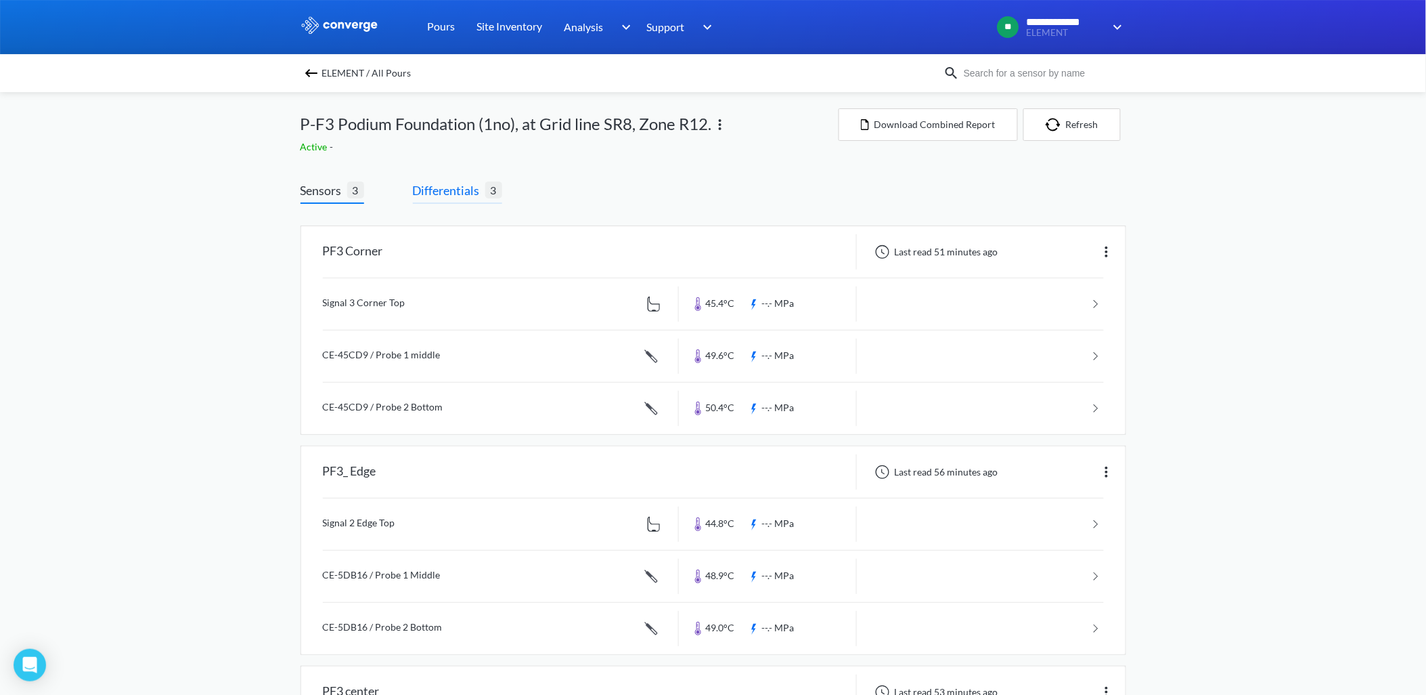
click at [452, 192] on span "Differentials" at bounding box center [449, 190] width 72 height 19
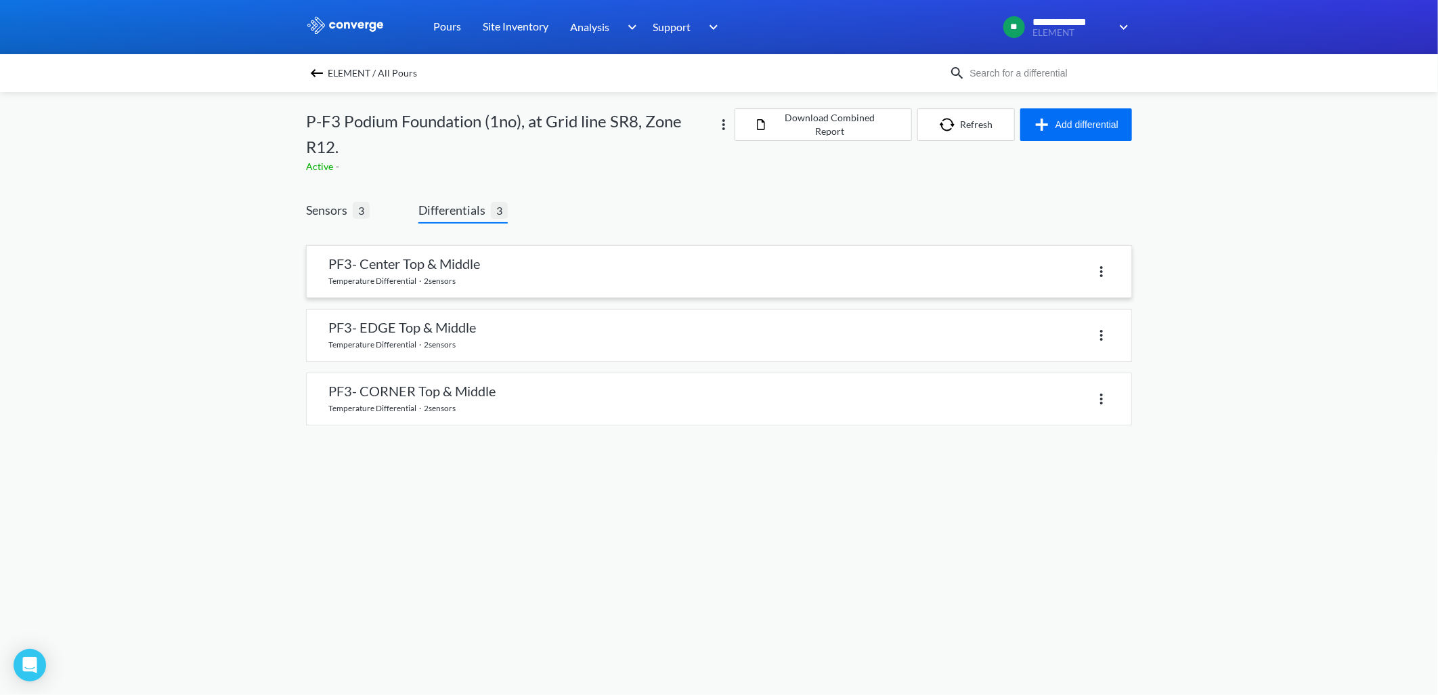
click at [504, 274] on link at bounding box center [719, 271] width 825 height 51
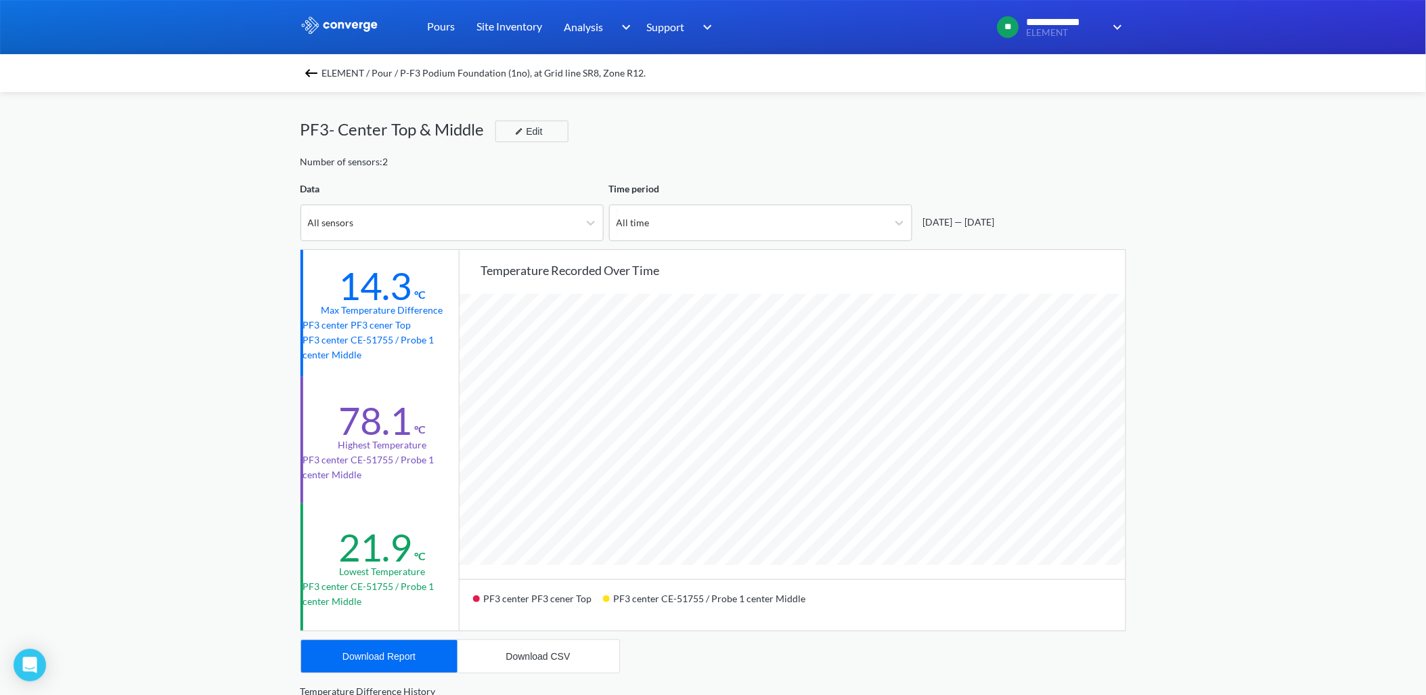
scroll to position [1135, 1426]
drag, startPoint x: 338, startPoint y: 284, endPoint x: 411, endPoint y: 356, distance: 102.0
click at [411, 356] on div "14.3 °C Max temperature difference PF3 center PF3 cener Top PF3 center CE-51755…" at bounding box center [381, 313] width 161 height 127
copy div "14.3 °C Max temperature difference PF3 center PF3 cener Top PF3 center CE-51755…"
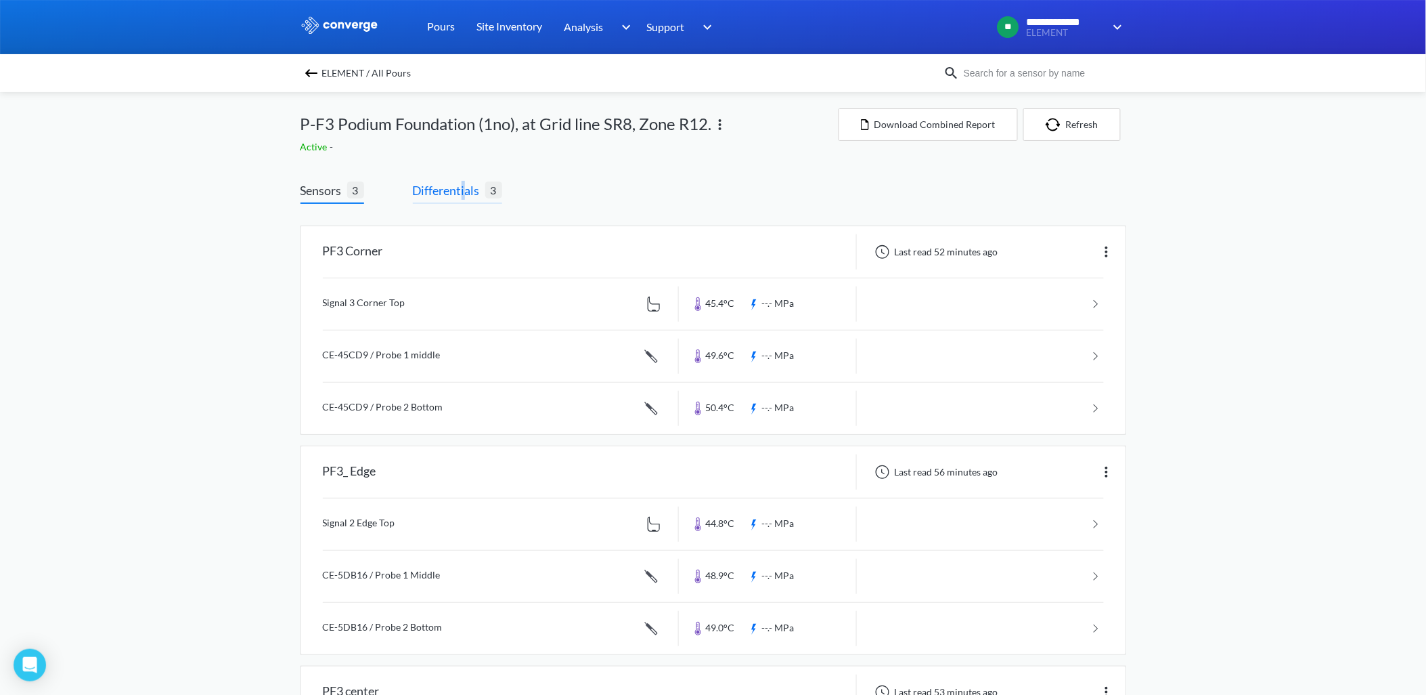
click at [464, 191] on span "Differentials" at bounding box center [449, 190] width 72 height 19
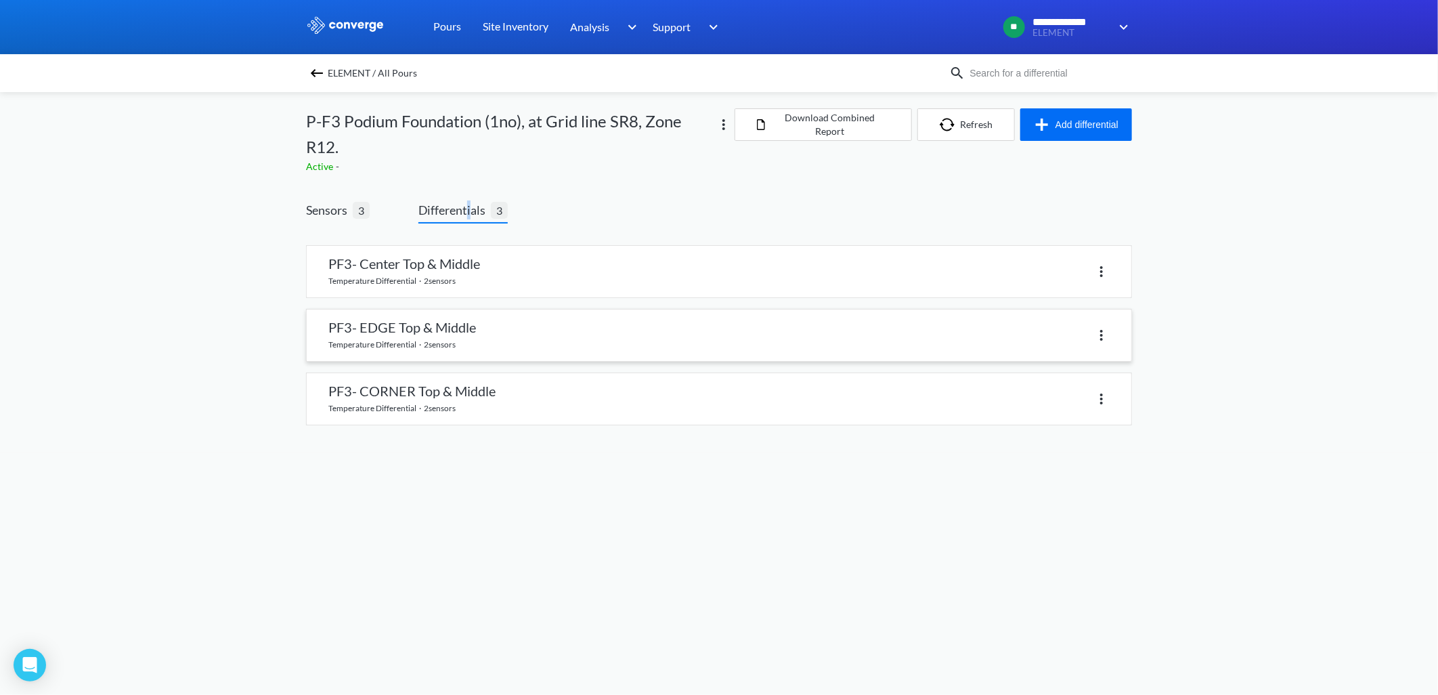
click at [429, 339] on link at bounding box center [719, 334] width 825 height 51
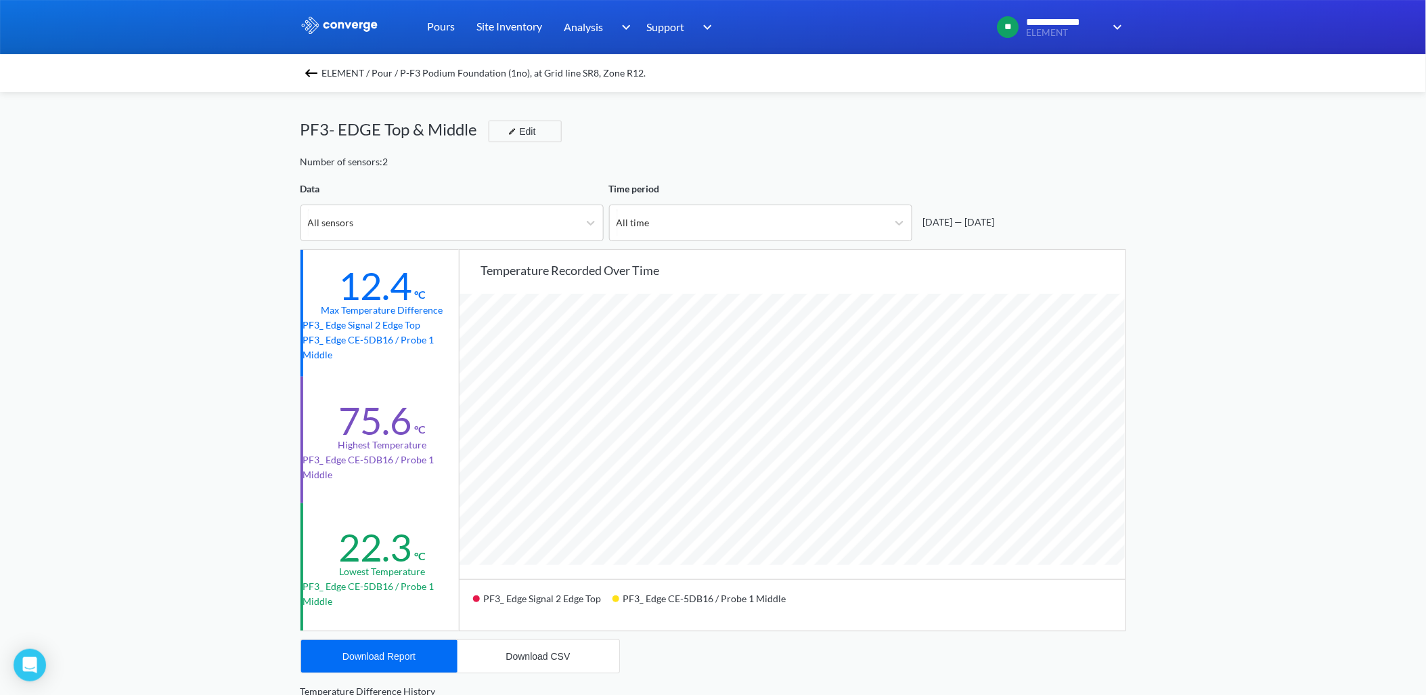
scroll to position [1135, 1426]
drag, startPoint x: 341, startPoint y: 288, endPoint x: 414, endPoint y: 354, distance: 98.3
click at [414, 354] on div "12.4 °C Max temperature difference PF3_ Edge Signal 2 Edge Top PF3_ Edge CE-5DB…" at bounding box center [381, 313] width 161 height 127
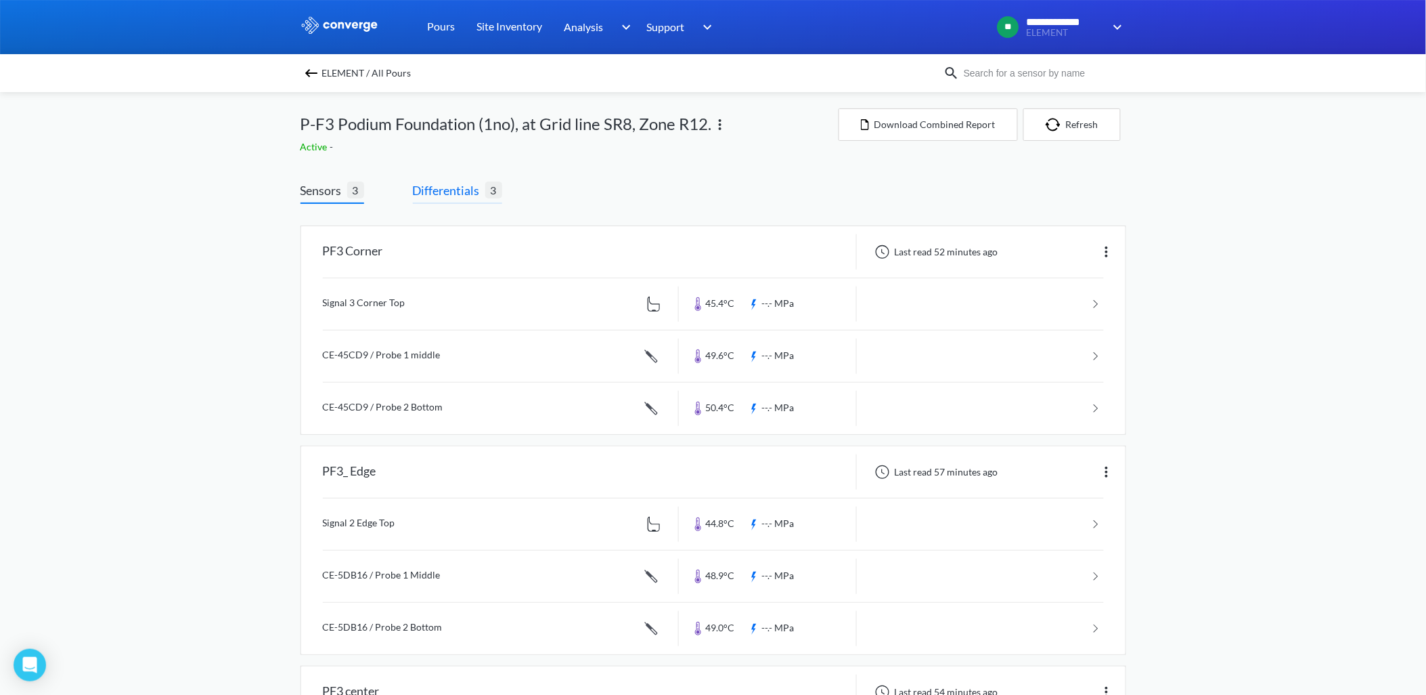
click at [459, 194] on span "Differentials" at bounding box center [449, 190] width 72 height 19
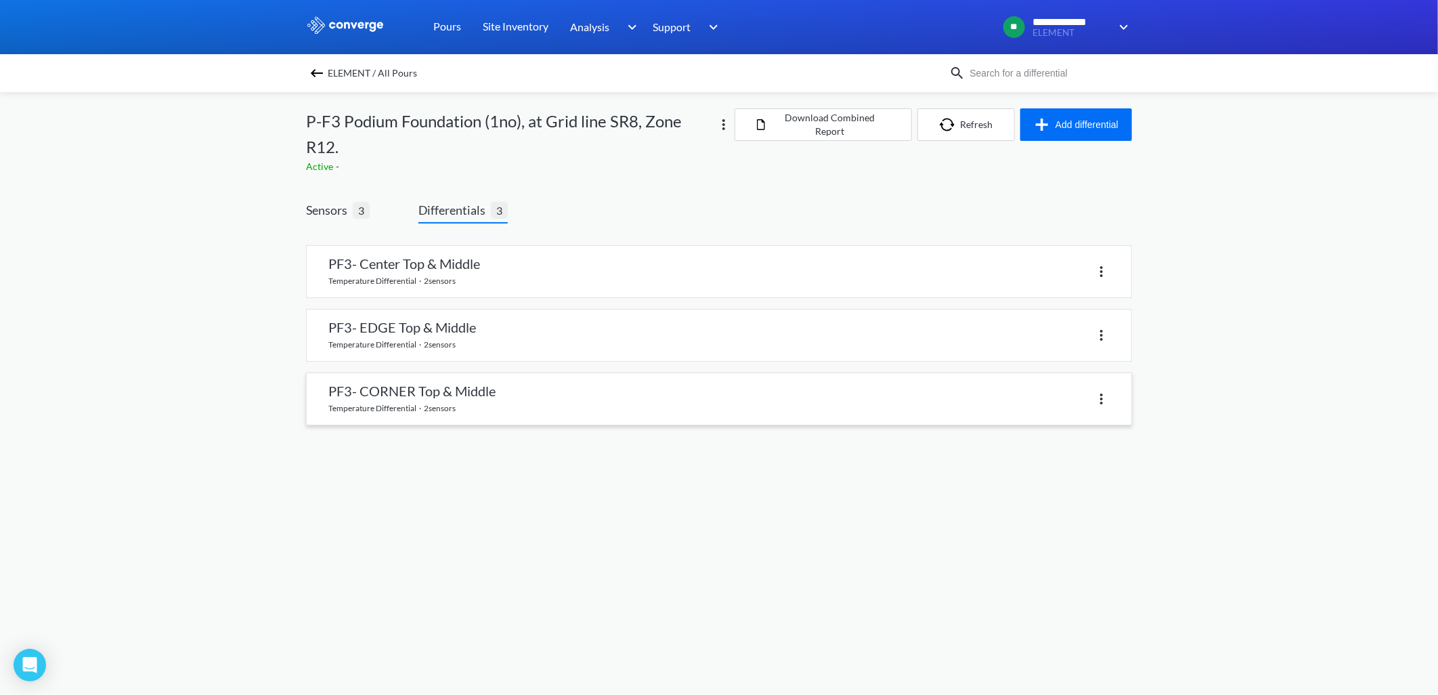
click at [491, 401] on link at bounding box center [719, 398] width 825 height 51
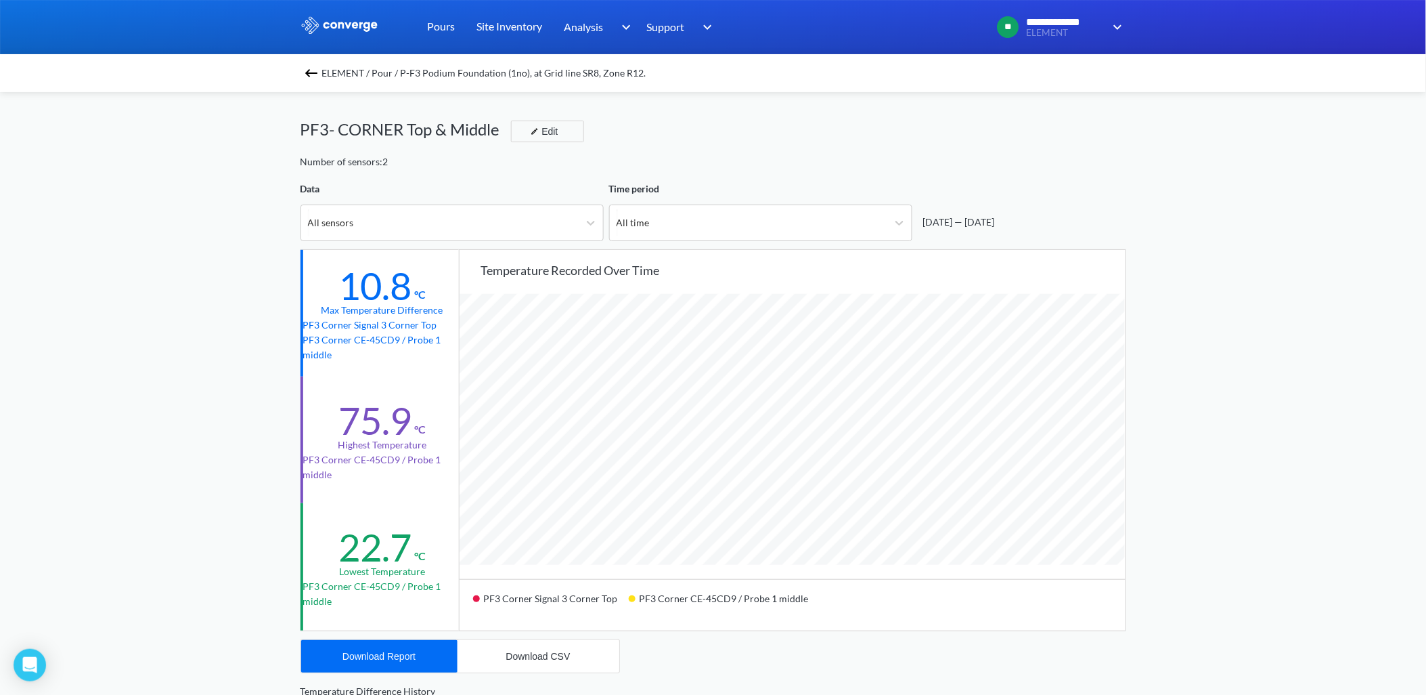
scroll to position [1135, 1426]
drag, startPoint x: 343, startPoint y: 284, endPoint x: 362, endPoint y: 349, distance: 67.9
click at [362, 349] on div "10.8 °C Max temperature difference PF3 Corner Signal 3 Corner Top PF3 Corner CE…" at bounding box center [381, 313] width 161 height 127
drag, startPoint x: 362, startPoint y: 349, endPoint x: 317, endPoint y: 384, distance: 57.0
click at [317, 384] on div "75.9 °C Highest temperature PF3 Corner CE-45CD9 / Probe 1 middle" at bounding box center [381, 439] width 161 height 127
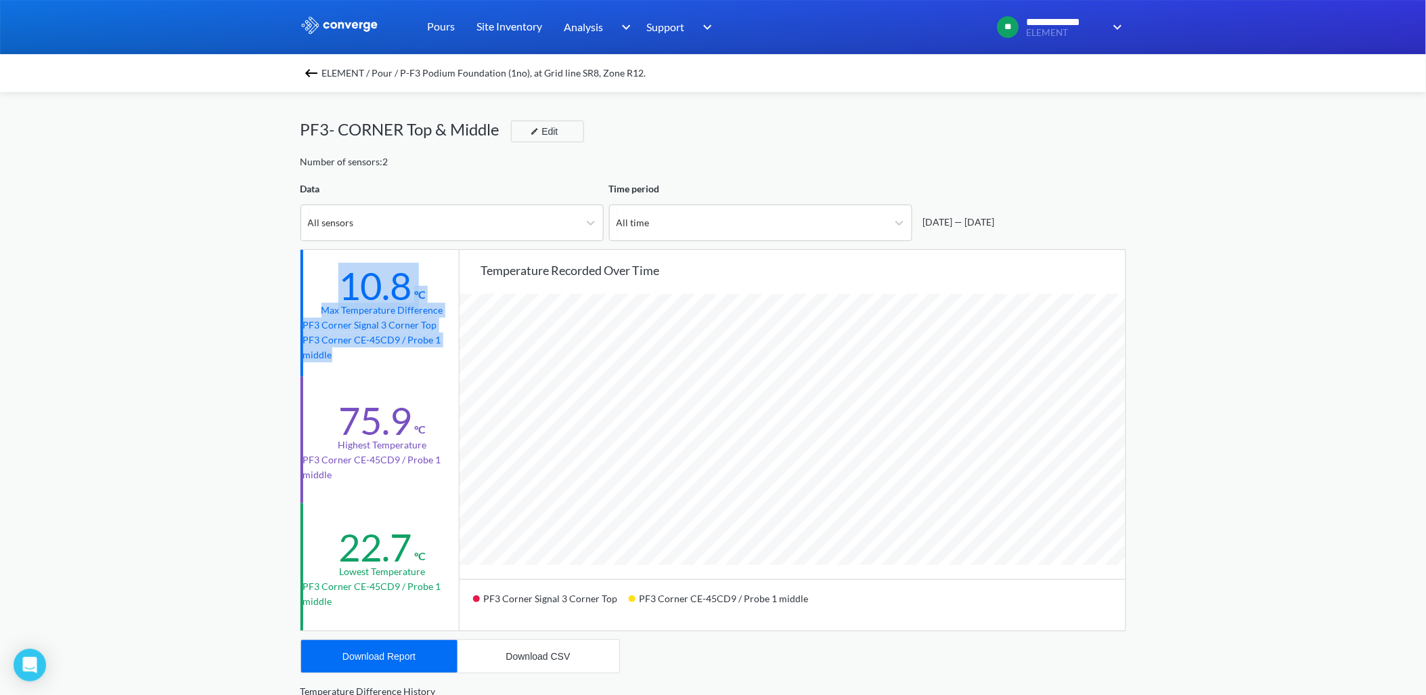
drag, startPoint x: 341, startPoint y: 281, endPoint x: 363, endPoint y: 364, distance: 85.4
click at [363, 364] on div "10.8 °C Max temperature difference PF3 Corner Signal 3 Corner Top PF3 Corner CE…" at bounding box center [381, 313] width 161 height 127
click at [1229, 308] on div "**********" at bounding box center [713, 567] width 1426 height 1135
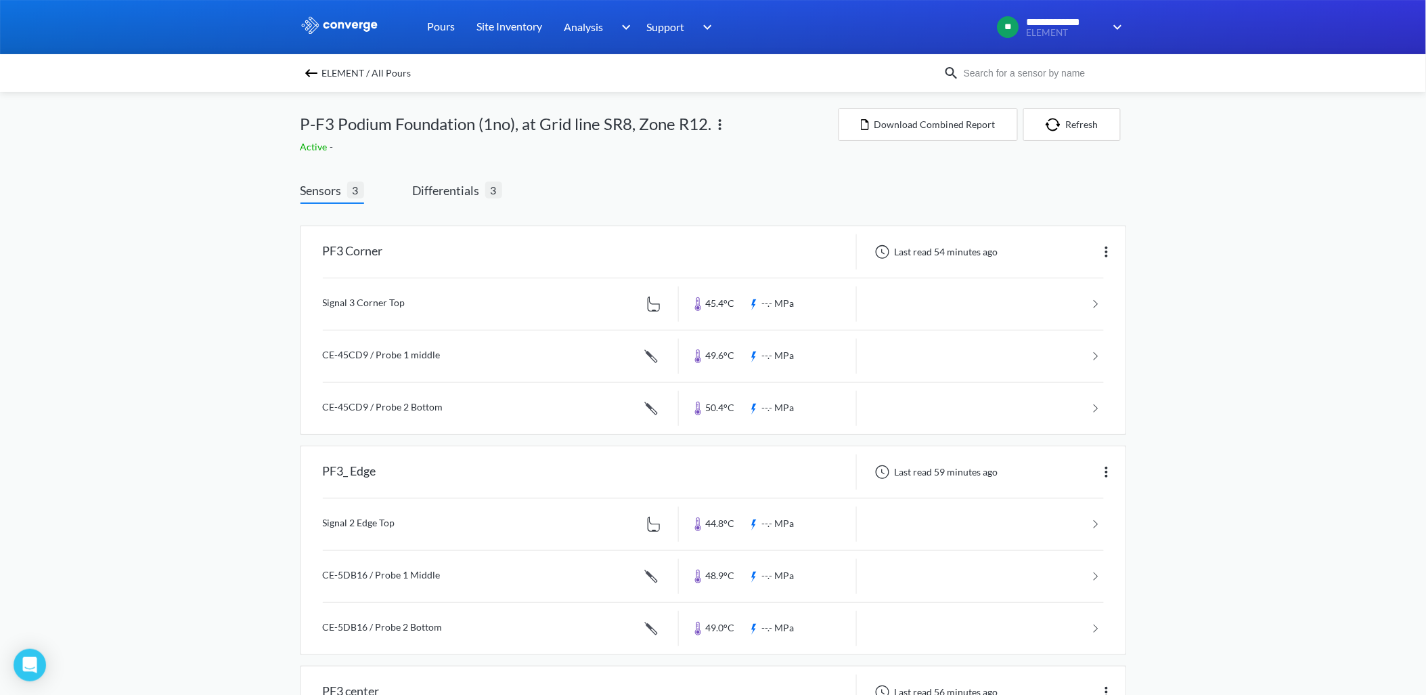
click at [320, 73] on img at bounding box center [311, 73] width 16 height 16
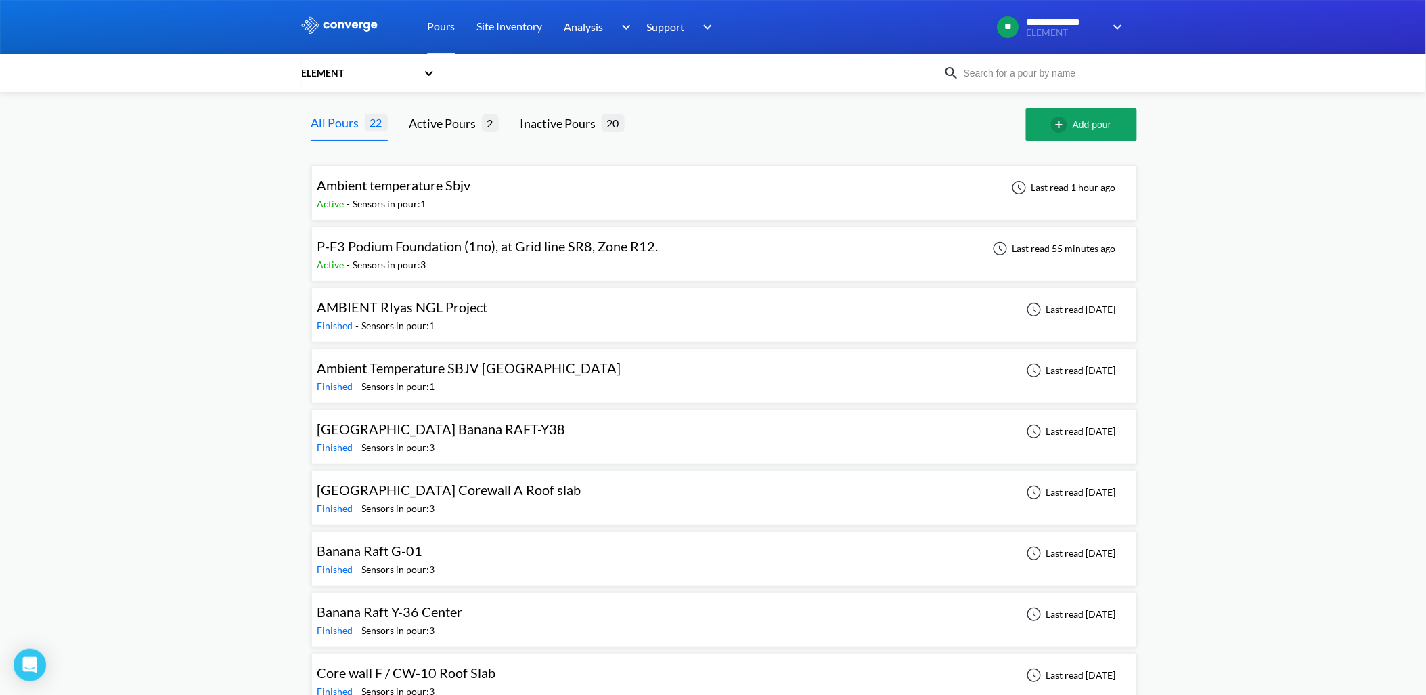
click at [592, 257] on div "Active - Sensors in pour: 3" at bounding box center [492, 264] width 348 height 15
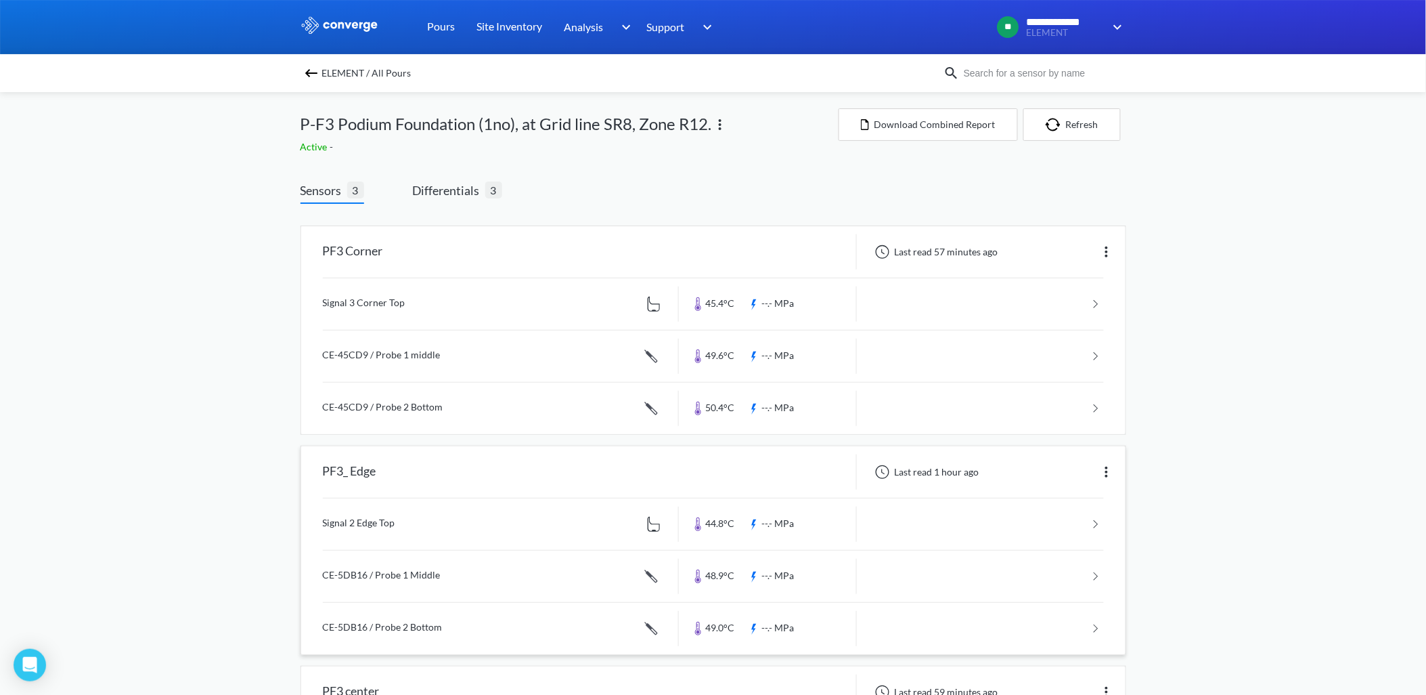
scroll to position [206, 0]
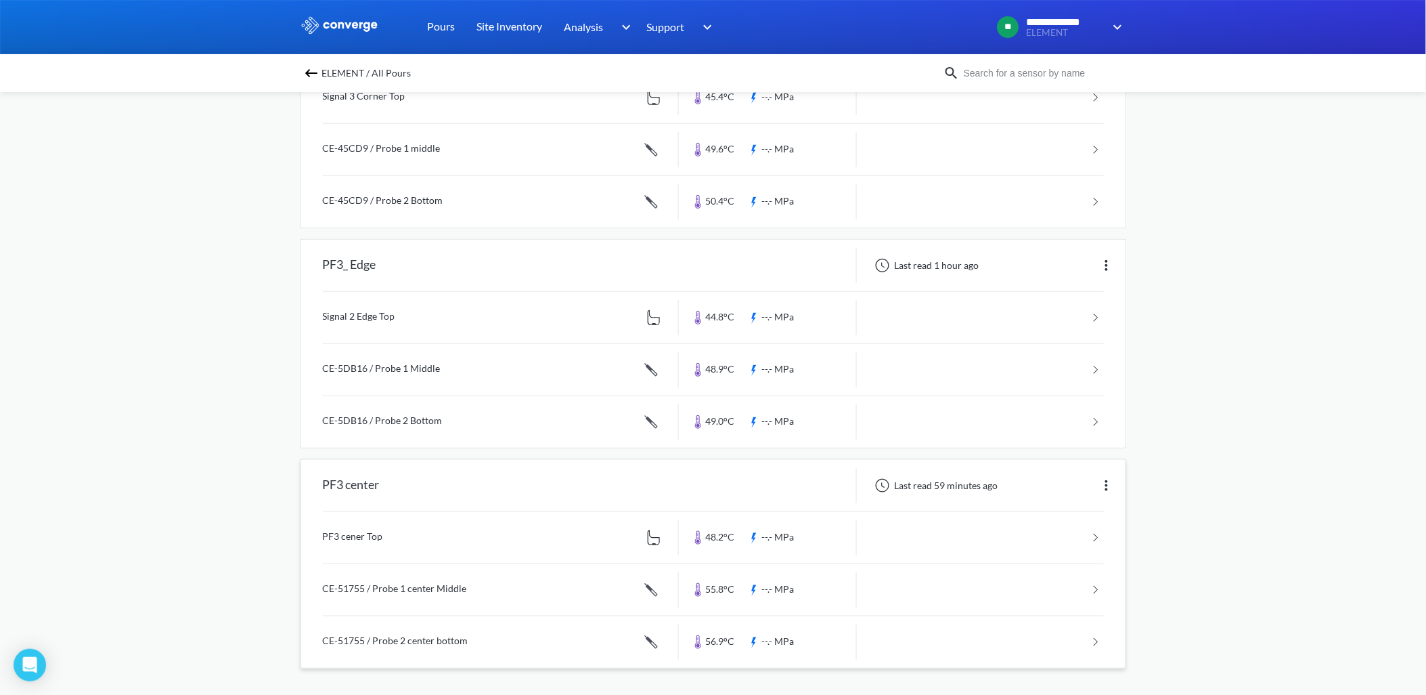
click at [483, 592] on link at bounding box center [713, 589] width 781 height 51
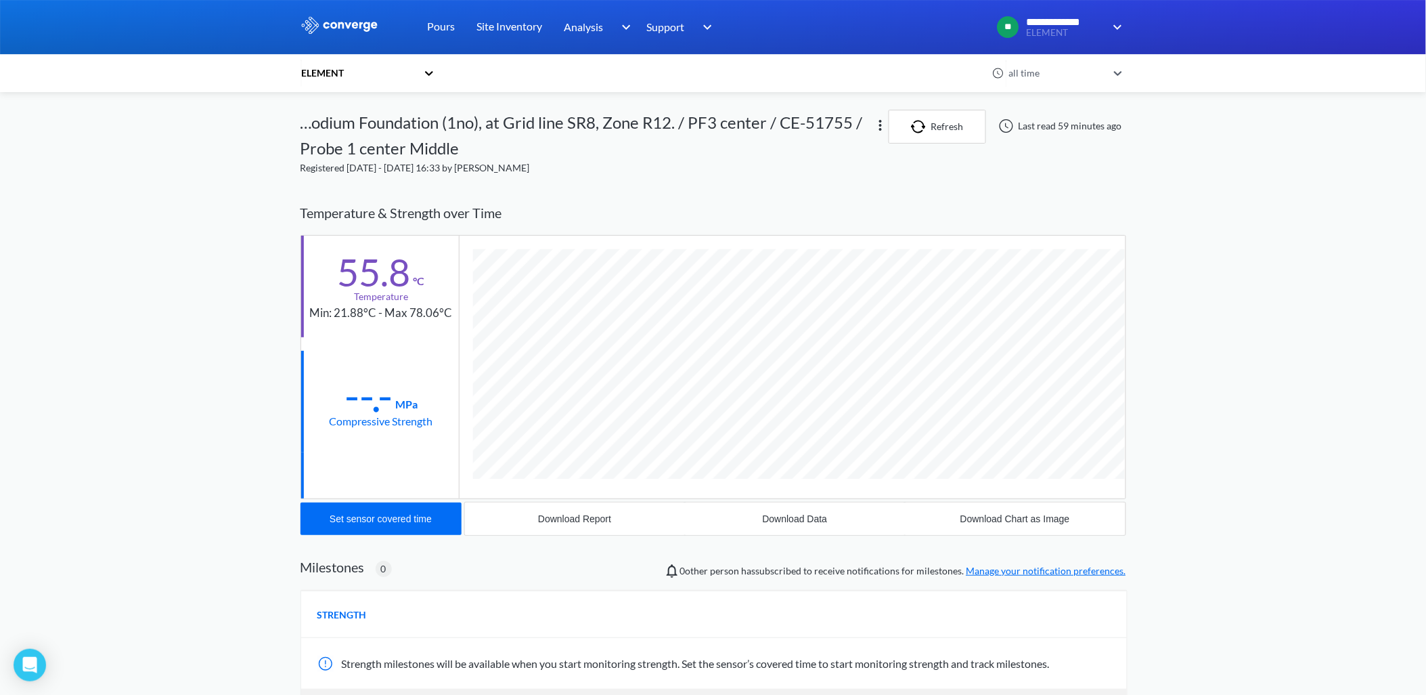
scroll to position [772, 826]
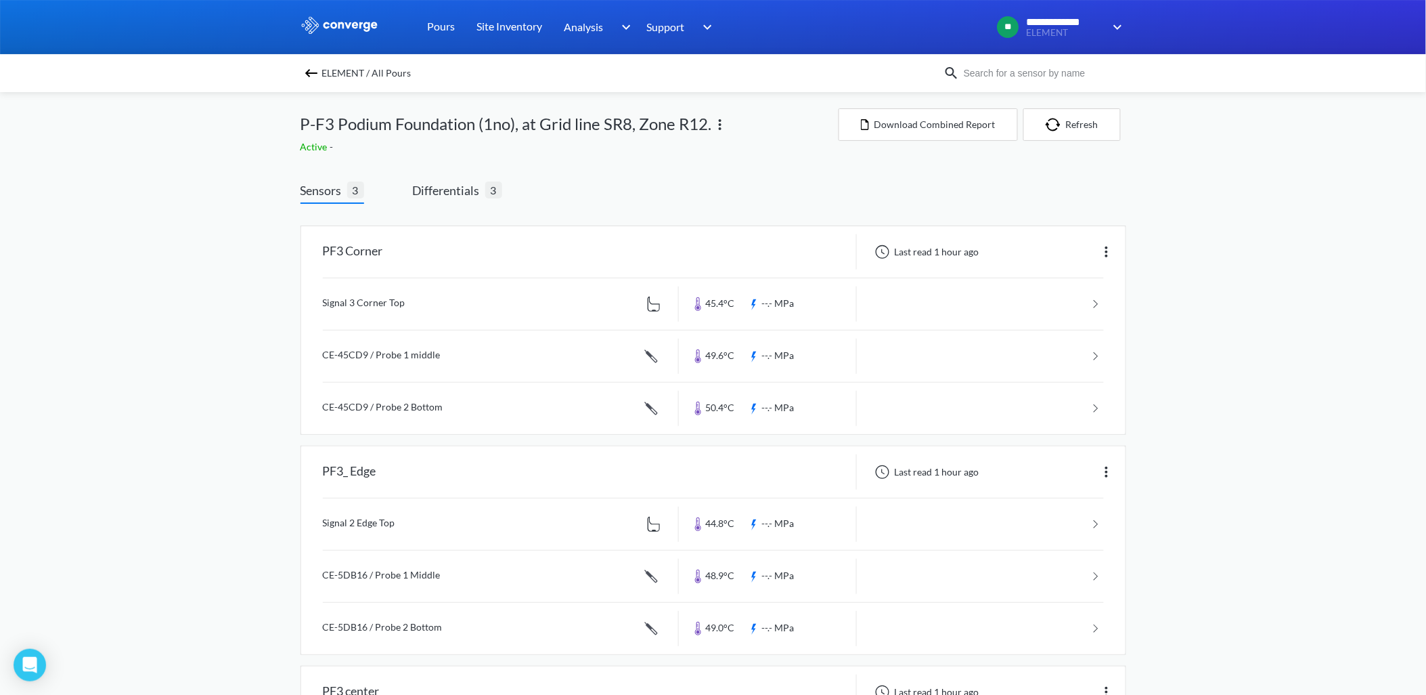
click at [307, 76] on div "ELEMENT / All Pours" at bounding box center [622, 73] width 643 height 19
